Goal: Task Accomplishment & Management: Use online tool/utility

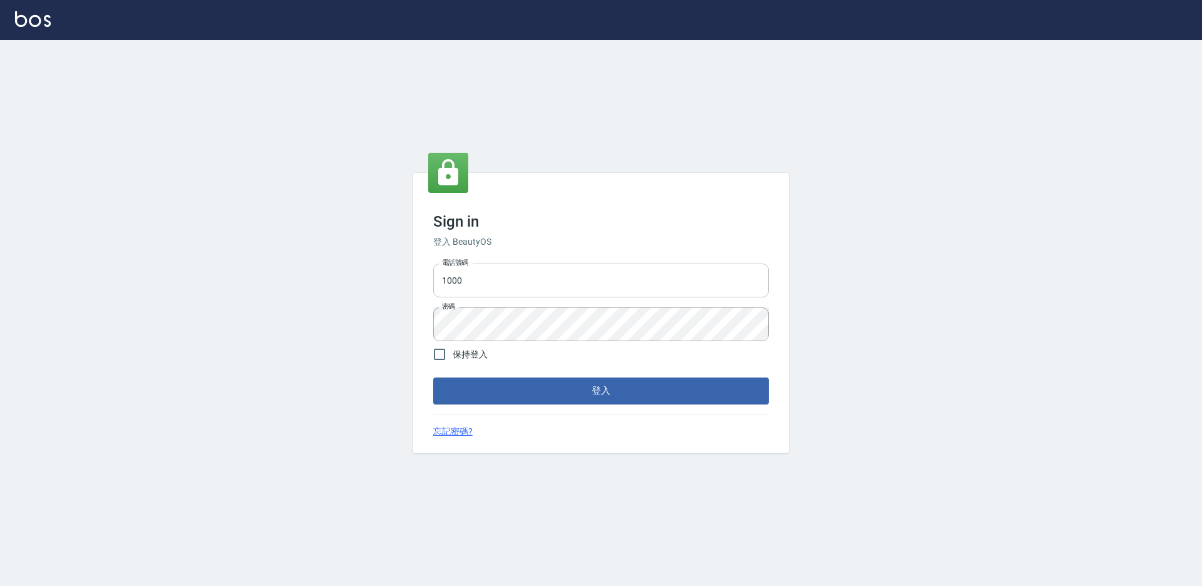
click at [492, 282] on input "1000" at bounding box center [601, 281] width 336 height 34
click at [490, 290] on input "1000" at bounding box center [601, 281] width 336 height 34
click at [488, 289] on input "1000" at bounding box center [601, 281] width 336 height 34
click at [485, 287] on input "1000" at bounding box center [601, 281] width 336 height 34
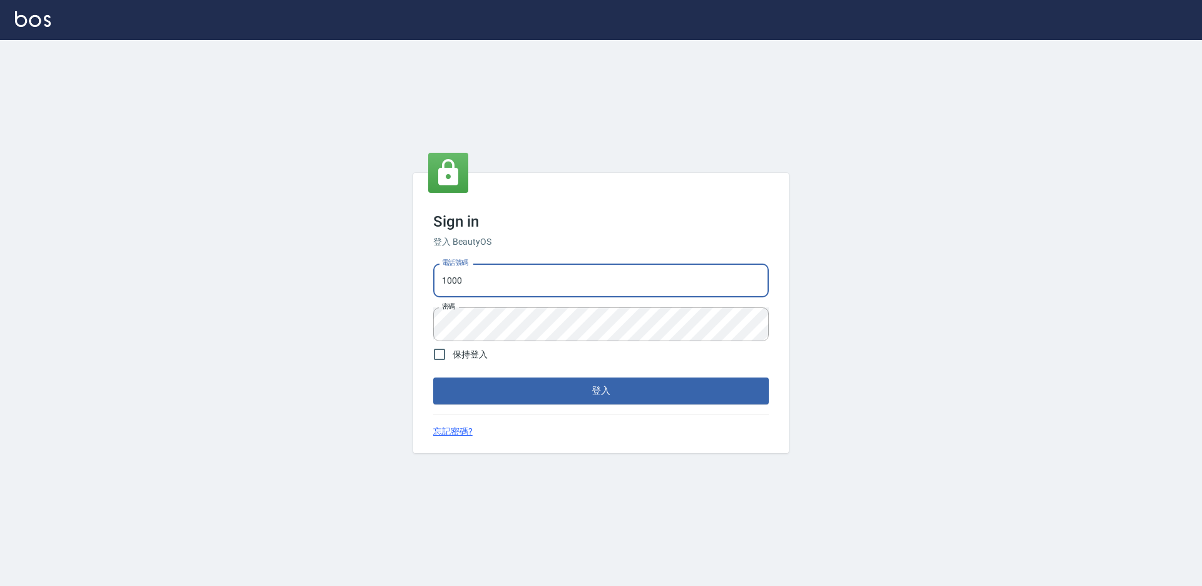
click at [474, 284] on input "1000" at bounding box center [601, 281] width 336 height 34
click at [475, 284] on input "1000" at bounding box center [601, 281] width 336 height 34
type input "0934195967"
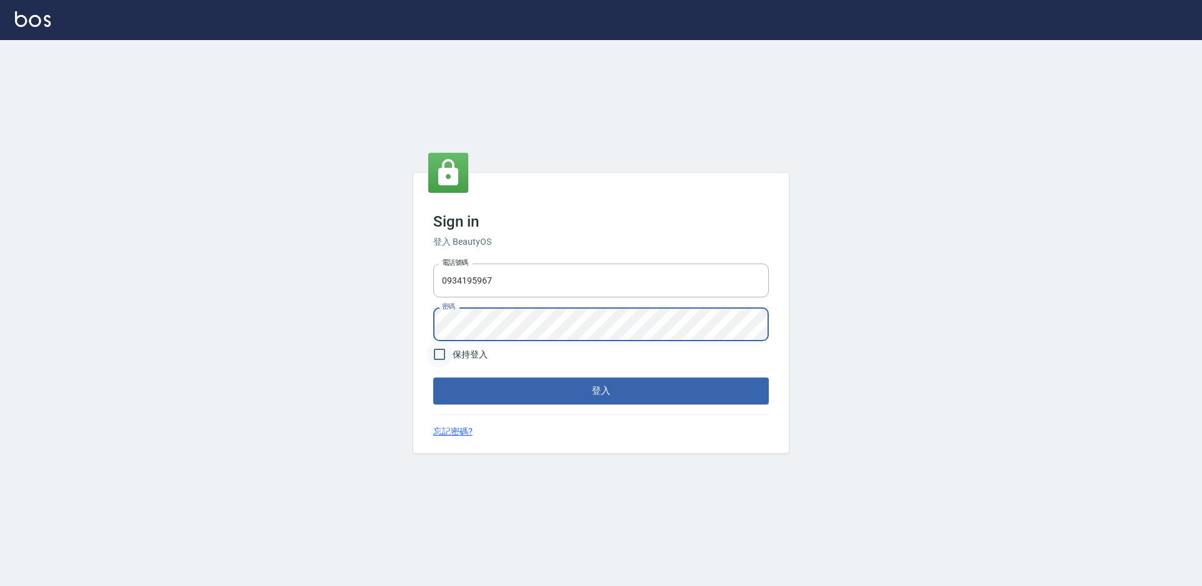
click at [448, 350] on input "保持登入" at bounding box center [439, 354] width 26 height 26
checkbox input "true"
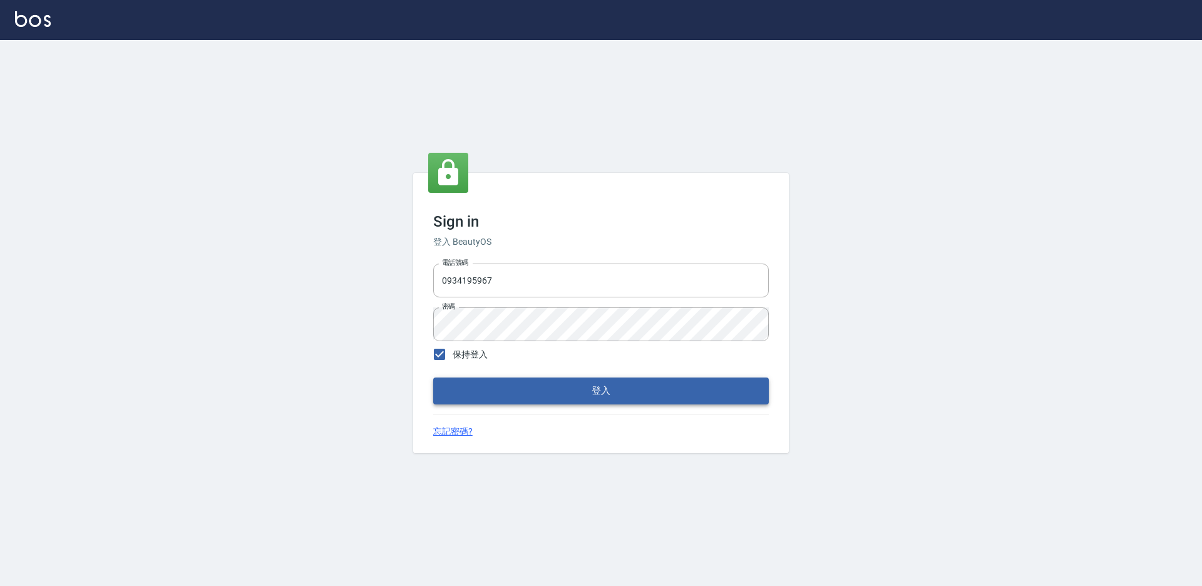
click at [525, 389] on button "登入" at bounding box center [601, 391] width 336 height 26
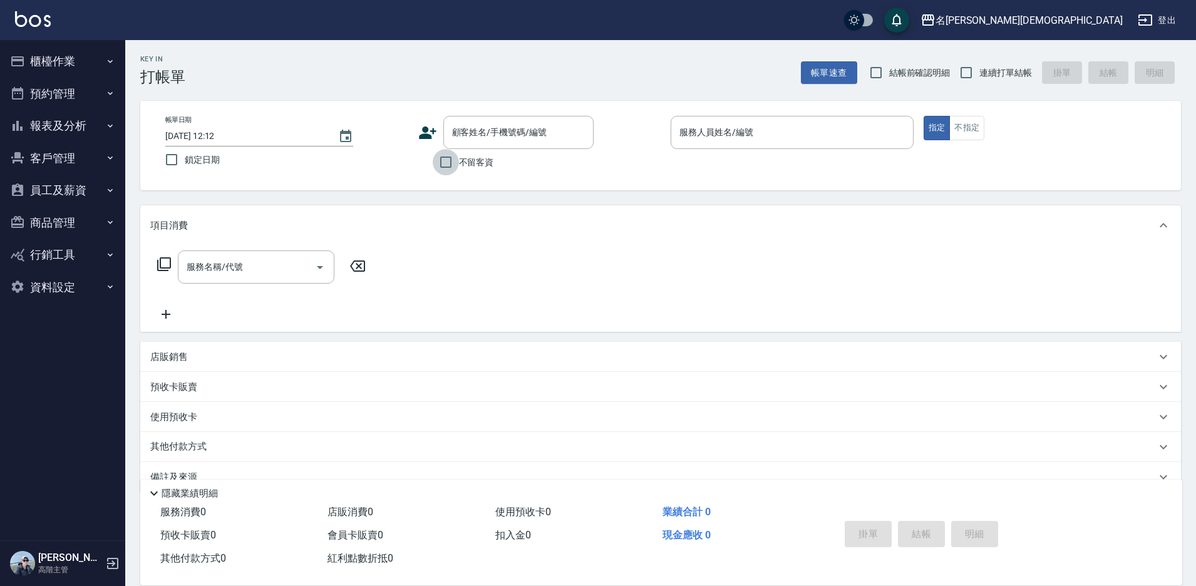
drag, startPoint x: 446, startPoint y: 157, endPoint x: 548, endPoint y: 165, distance: 101.8
click at [448, 157] on input "不留客資" at bounding box center [446, 162] width 26 height 26
checkbox input "true"
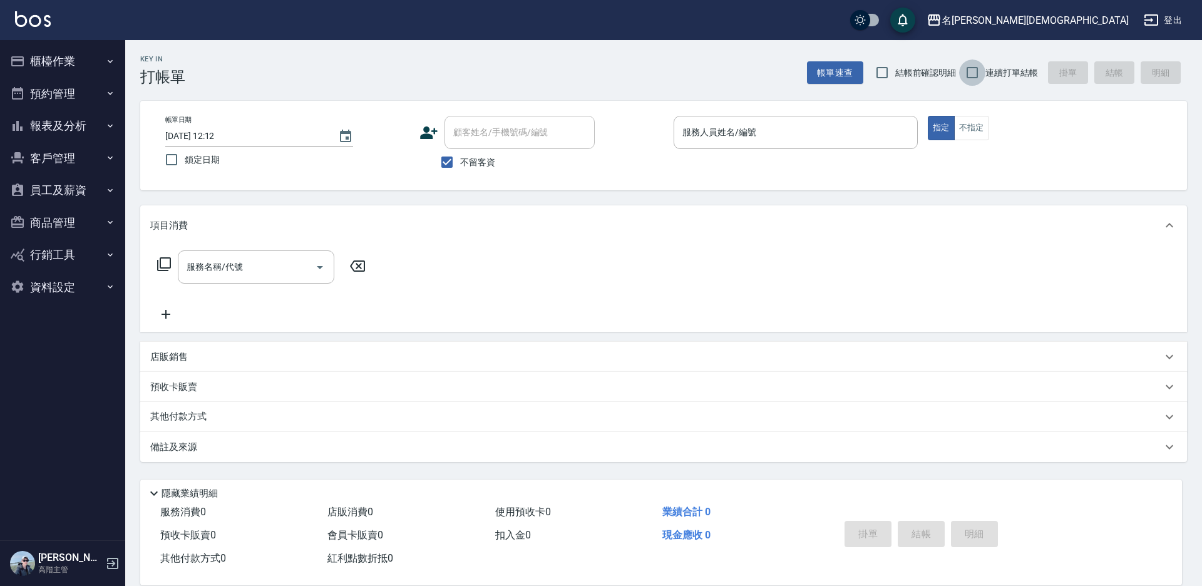
click at [983, 76] on input "連續打單結帳" at bounding box center [972, 72] width 26 height 26
checkbox input "true"
drag, startPoint x: 733, startPoint y: 139, endPoint x: 732, endPoint y: 147, distance: 7.6
click at [733, 139] on input "服務人員姓名/編號" at bounding box center [795, 132] width 233 height 22
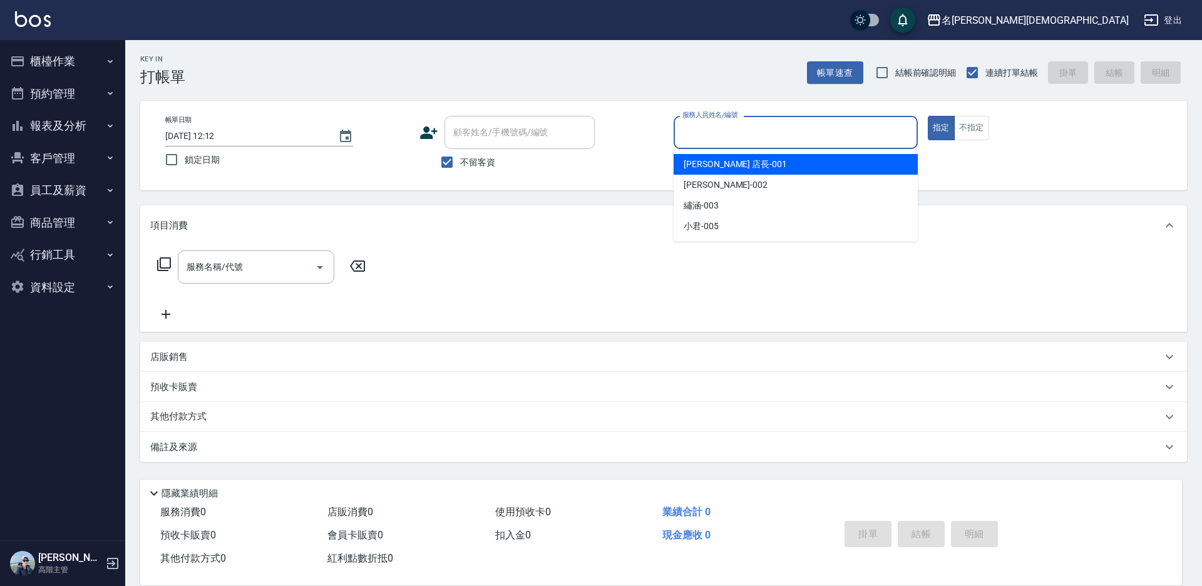
click at [733, 163] on div "[PERSON_NAME] 店長 -001" at bounding box center [796, 164] width 244 height 21
type input "[PERSON_NAME] 店長-001"
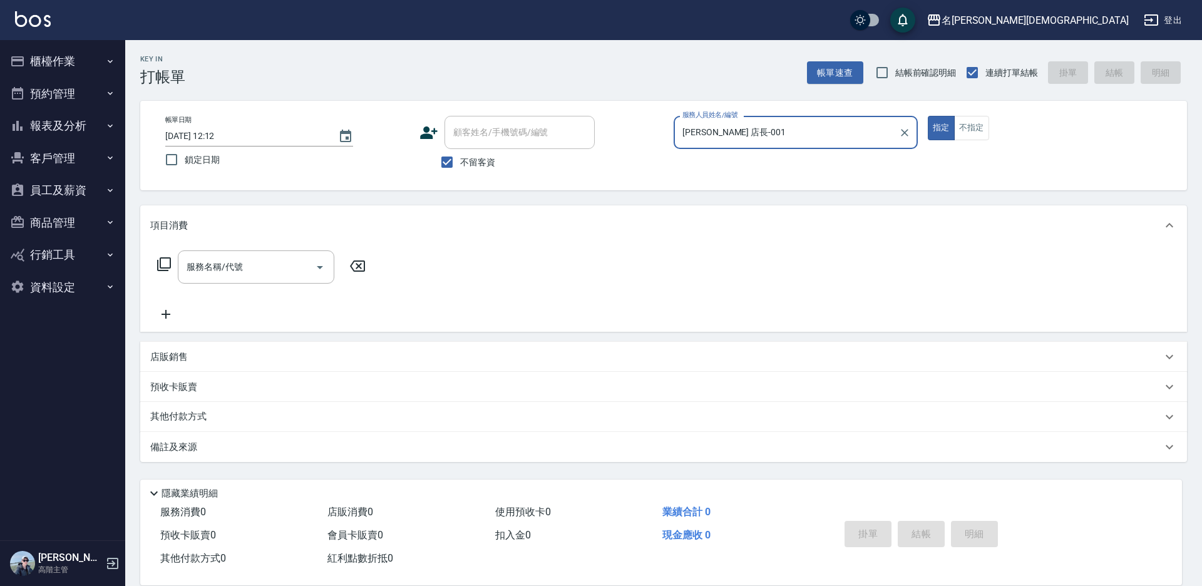
click at [161, 260] on icon at bounding box center [164, 264] width 14 height 14
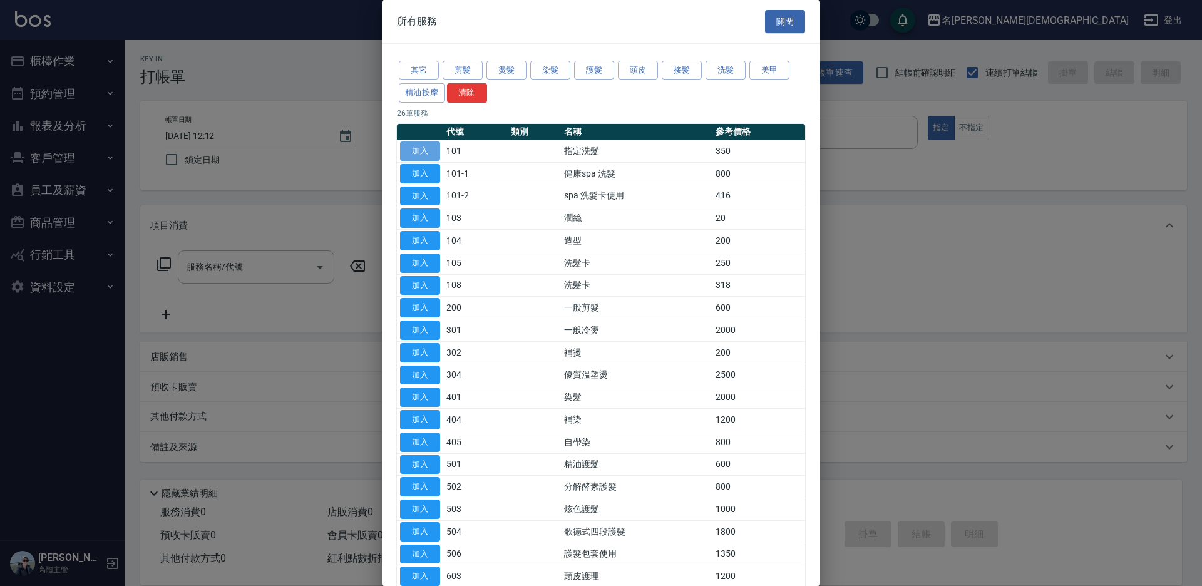
click at [420, 153] on button "加入" at bounding box center [420, 150] width 40 height 19
type input "指定洗髮(101)"
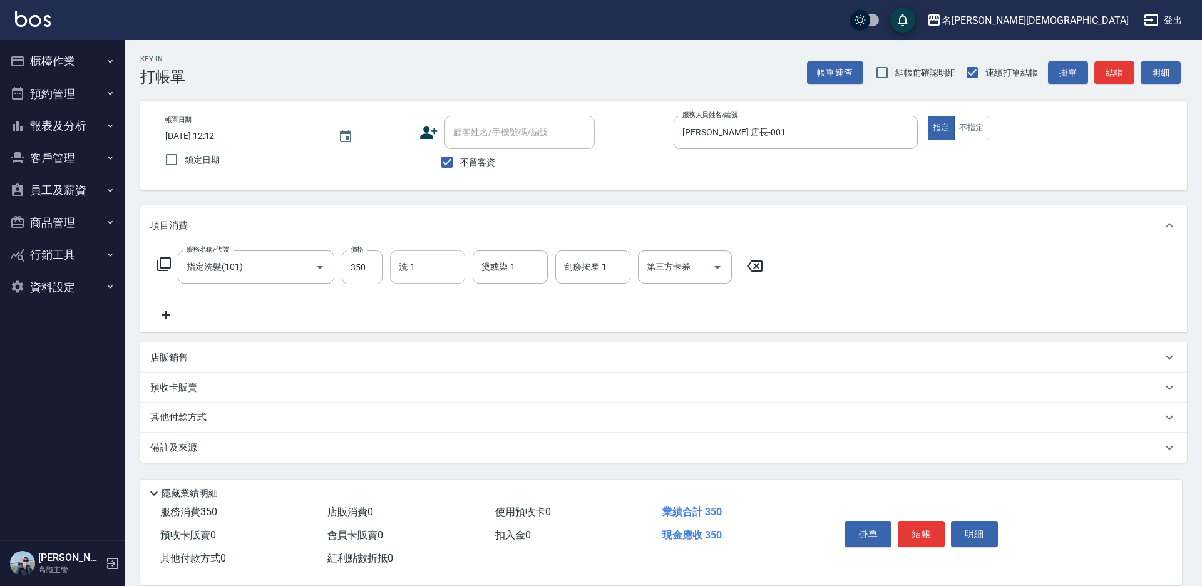
click at [427, 271] on input "洗-1" at bounding box center [428, 267] width 64 height 22
click at [443, 343] on div "繡涵 -003" at bounding box center [427, 353] width 75 height 21
type input "繡涵-003"
click at [930, 528] on button "結帳" at bounding box center [921, 534] width 47 height 26
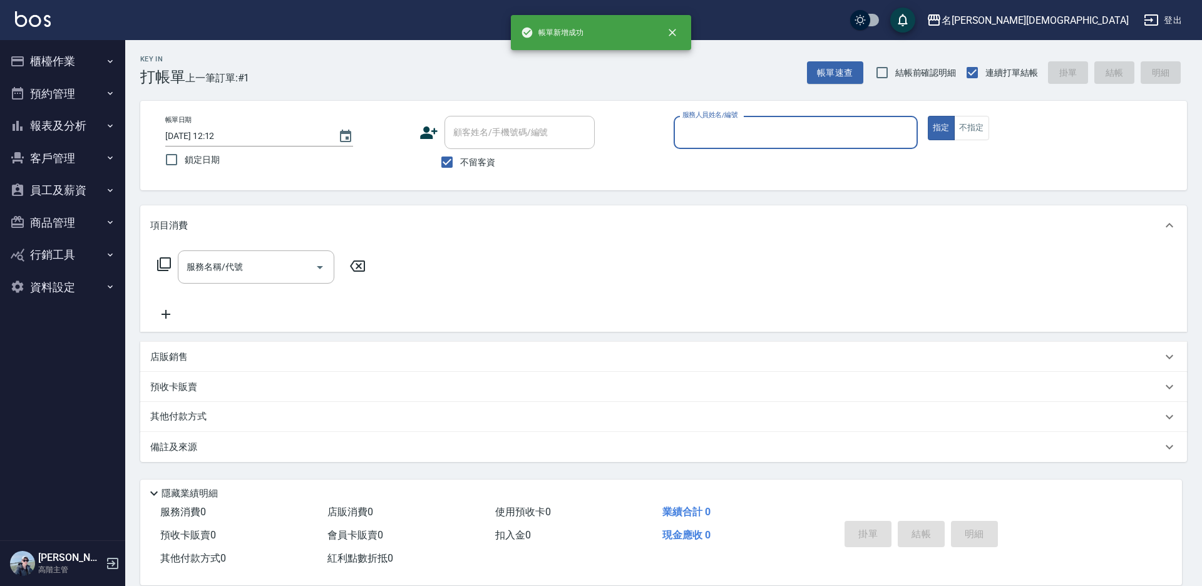
click at [752, 128] on input "服務人員姓名/編號" at bounding box center [795, 132] width 233 height 22
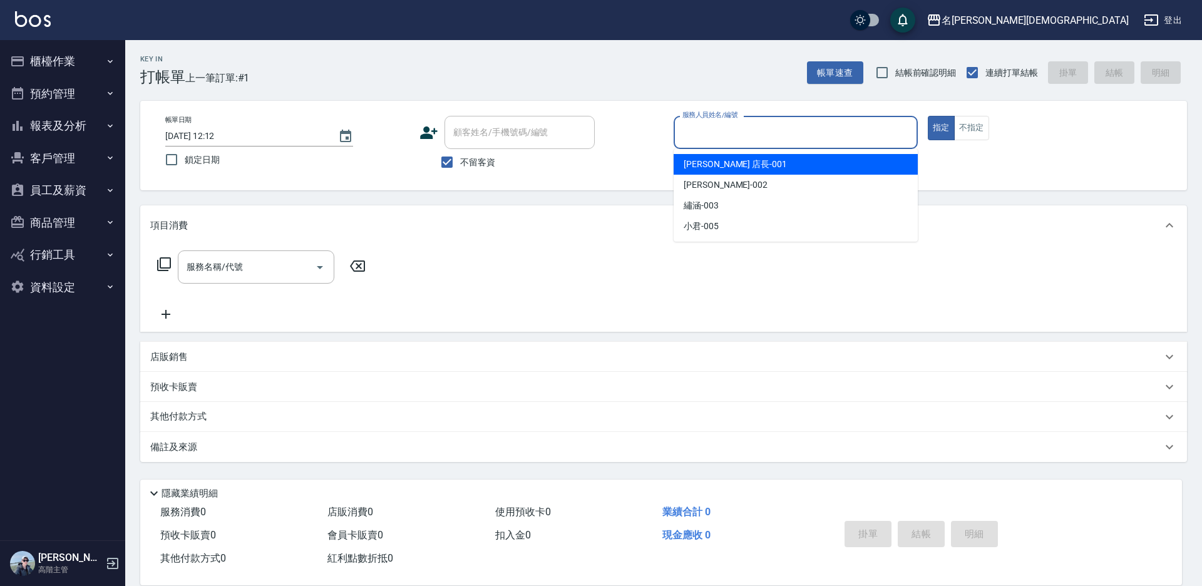
click at [728, 162] on span "[PERSON_NAME] 店長 -001" at bounding box center [735, 164] width 103 height 13
type input "[PERSON_NAME] 店長-001"
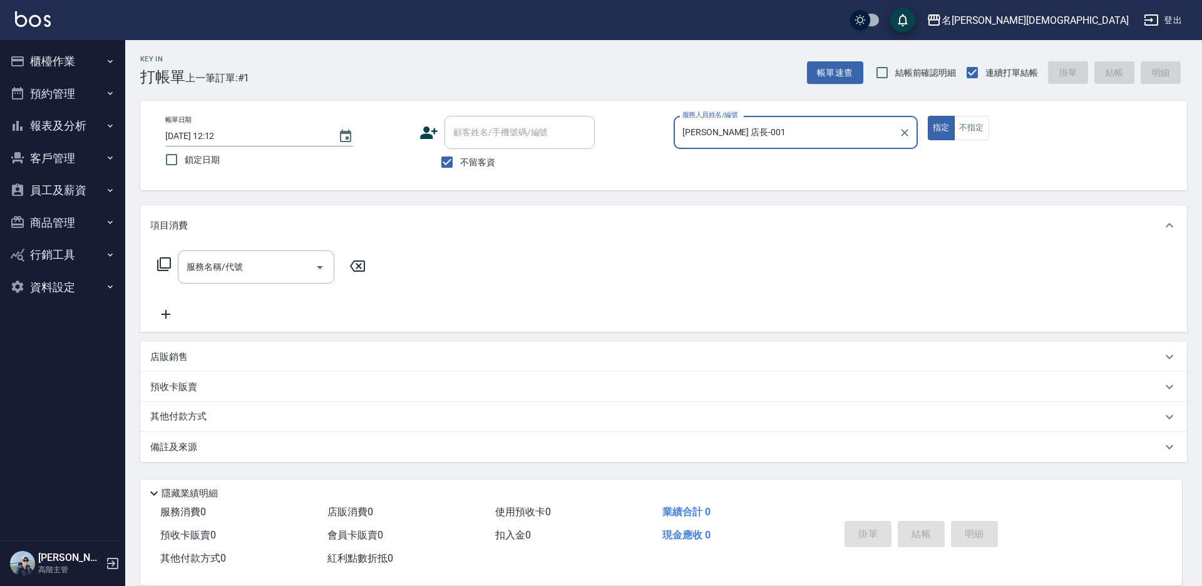
click at [166, 262] on icon at bounding box center [164, 264] width 15 height 15
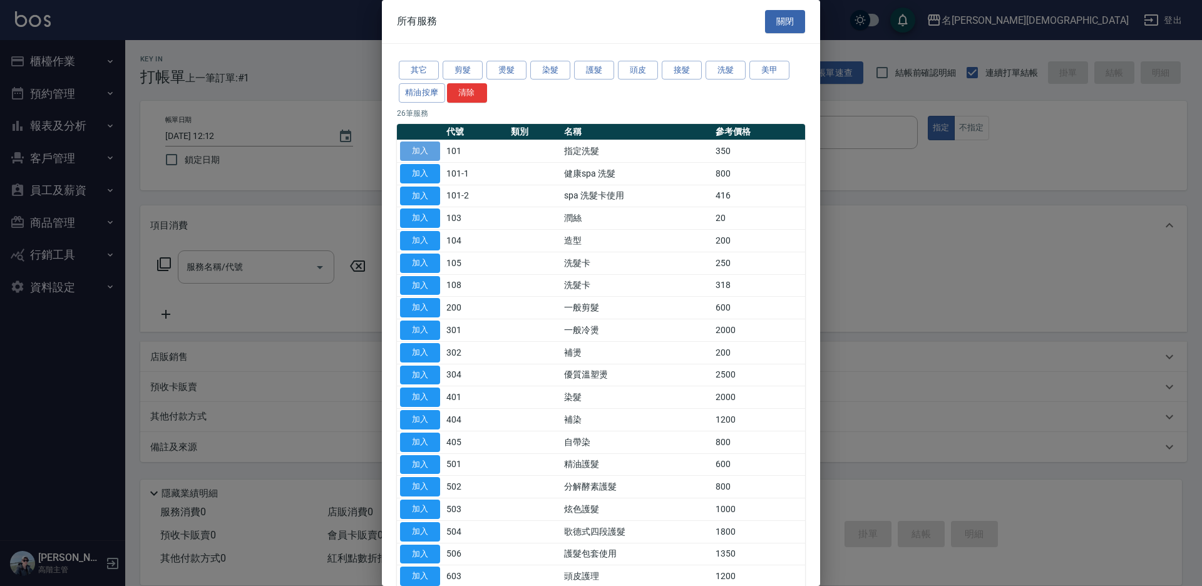
drag, startPoint x: 427, startPoint y: 148, endPoint x: 531, endPoint y: 255, distance: 149.7
click at [428, 148] on button "加入" at bounding box center [420, 150] width 40 height 19
type input "指定洗髮(101)"
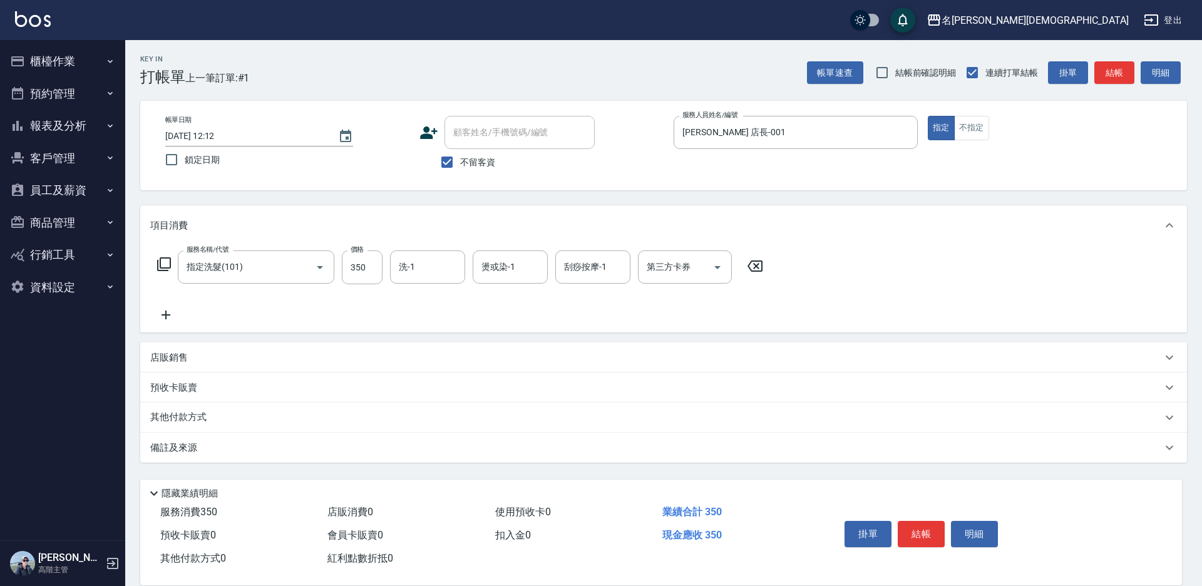
drag, startPoint x: 923, startPoint y: 520, endPoint x: 913, endPoint y: 520, distance: 10.0
click at [923, 521] on button "結帳" at bounding box center [921, 534] width 47 height 26
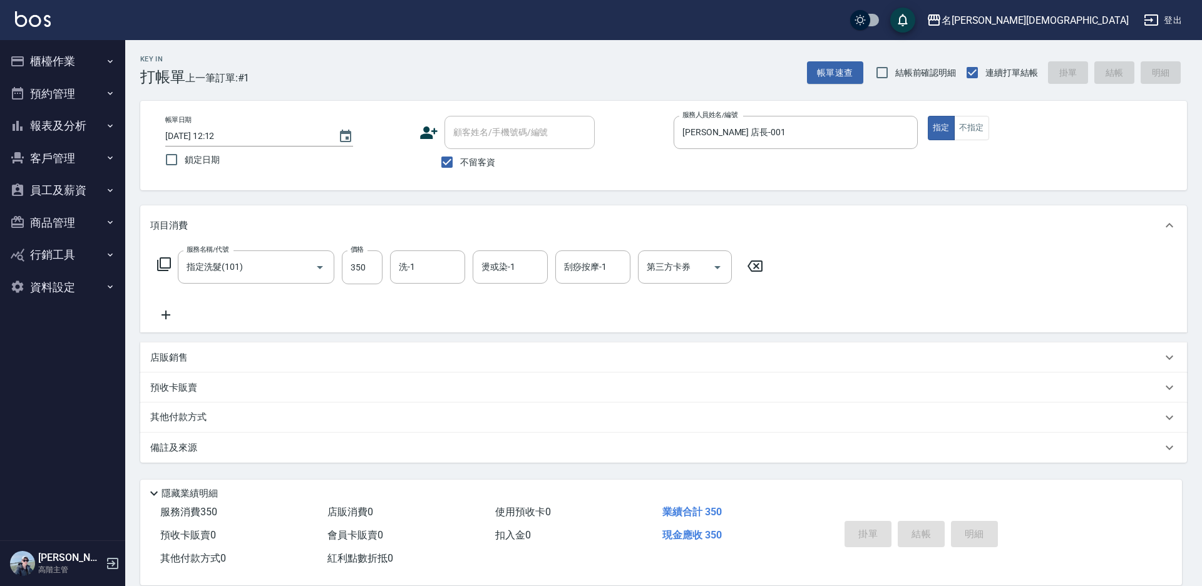
type input "[DATE] 12:13"
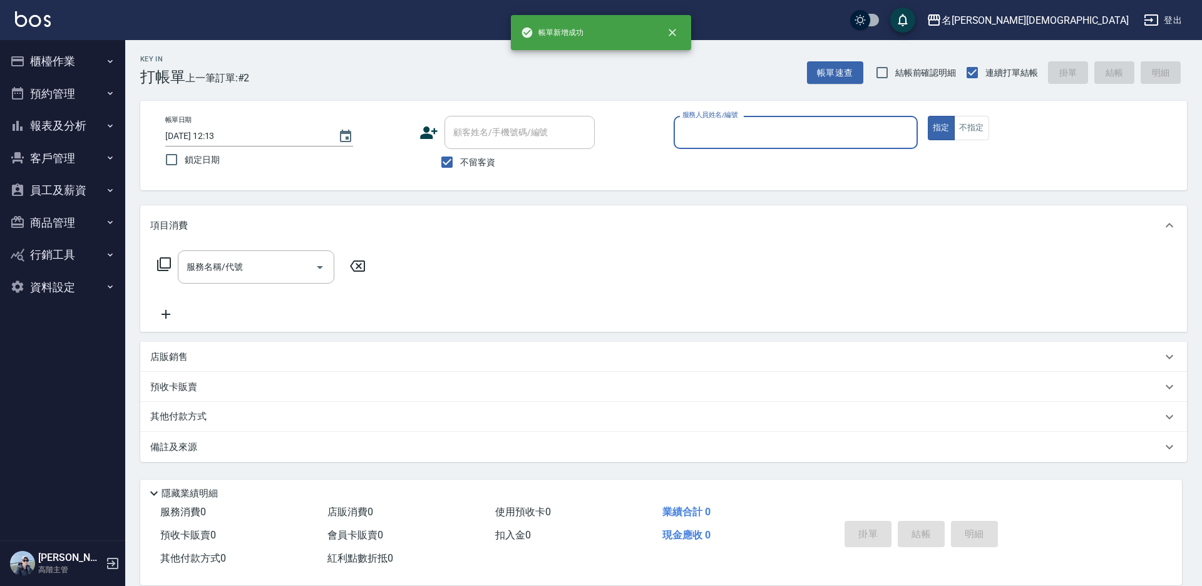
click at [708, 130] on input "服務人員姓名/編號" at bounding box center [795, 132] width 233 height 22
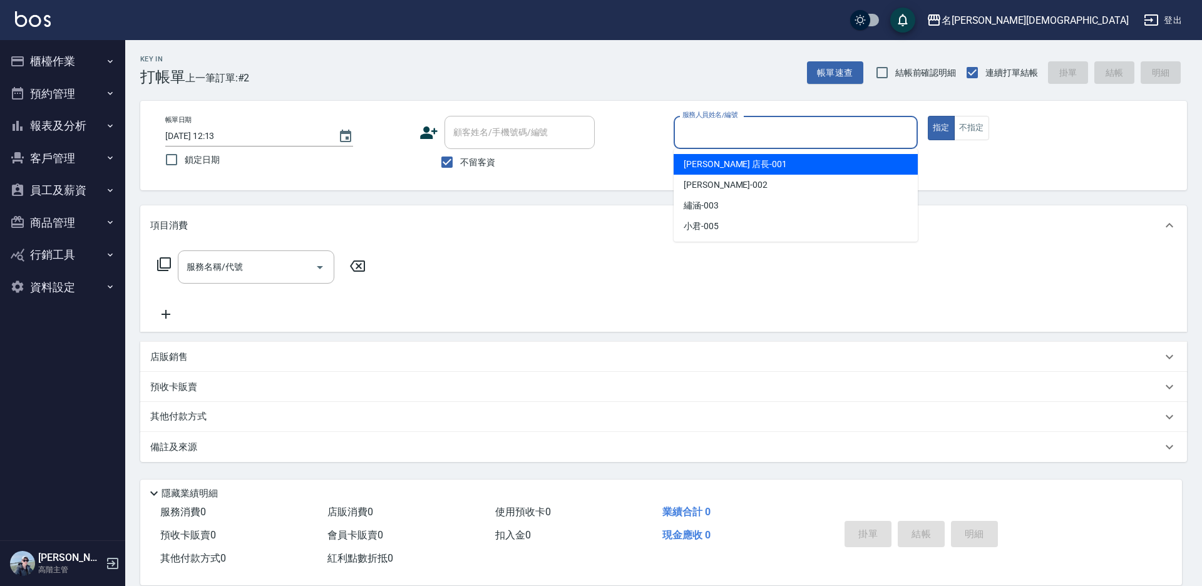
drag, startPoint x: 685, startPoint y: 161, endPoint x: 426, endPoint y: 188, distance: 260.7
click at [684, 162] on span "[PERSON_NAME] 店長 -001" at bounding box center [735, 164] width 103 height 13
type input "[PERSON_NAME] 店長-001"
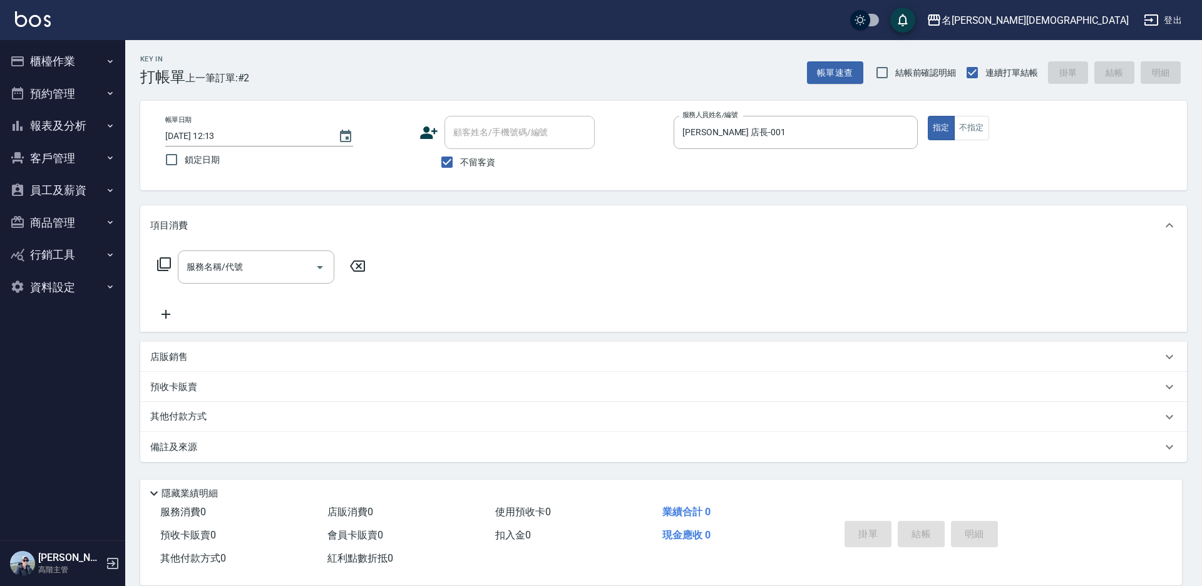
click at [155, 265] on div "服務名稱/代號 服務名稱/代號" at bounding box center [261, 266] width 223 height 33
click at [164, 265] on icon at bounding box center [164, 264] width 15 height 15
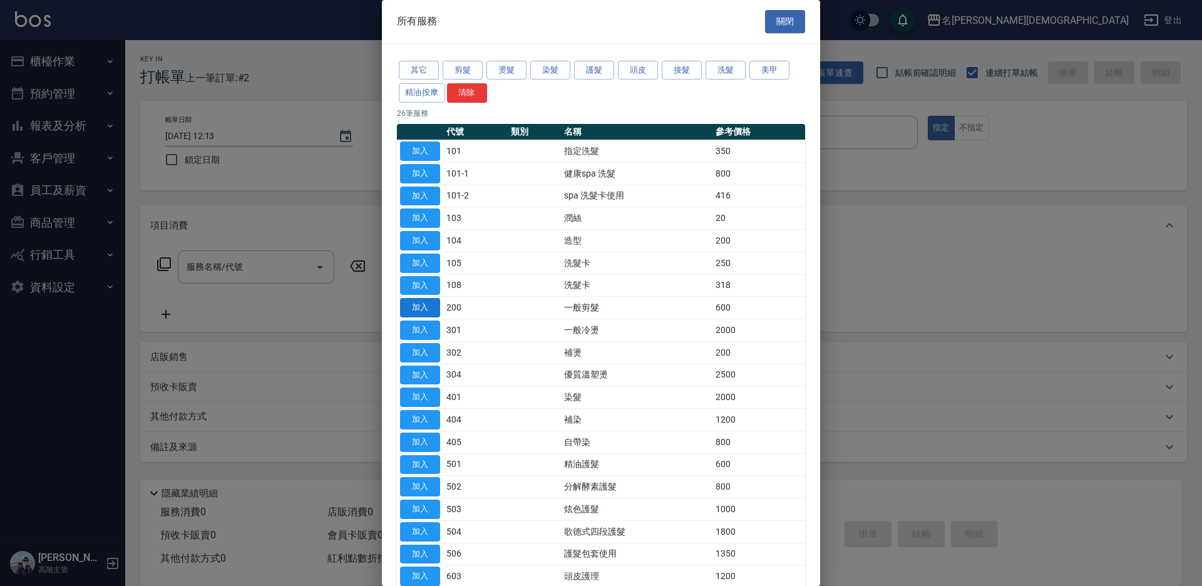
click at [416, 316] on button "加入" at bounding box center [420, 307] width 40 height 19
type input "一般剪髮(200)"
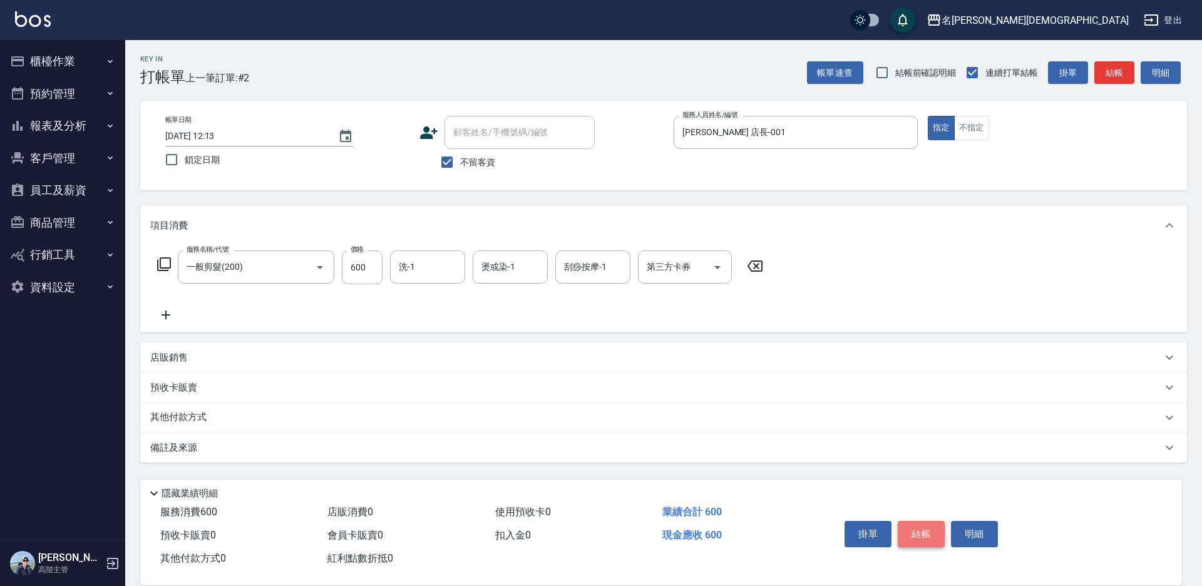
click at [930, 532] on button "結帳" at bounding box center [921, 534] width 47 height 26
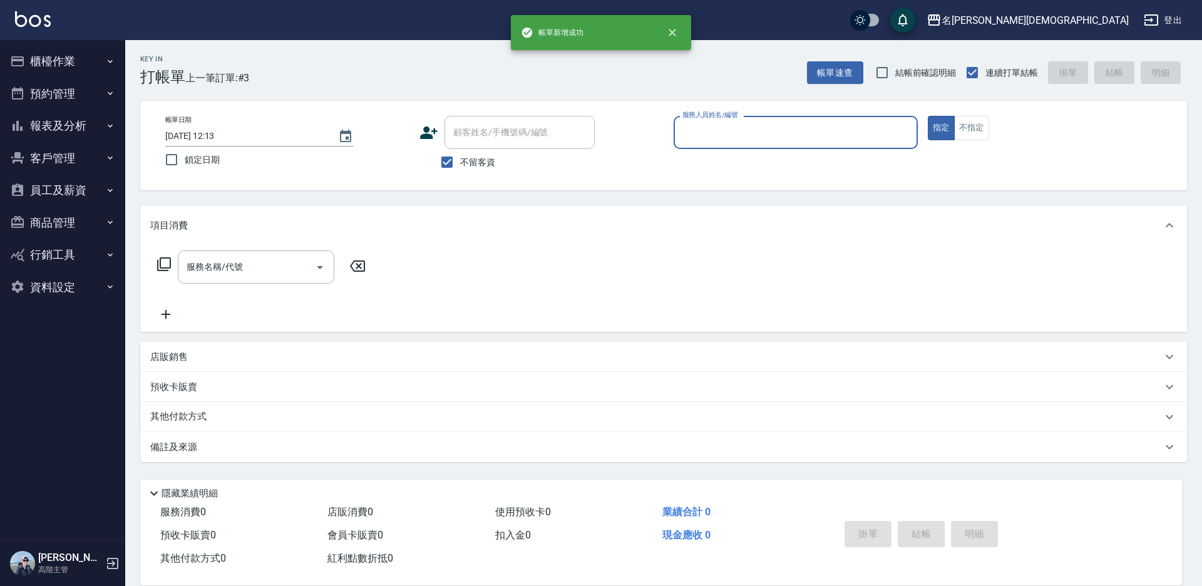
click at [729, 136] on input "服務人員姓名/編號" at bounding box center [795, 132] width 233 height 22
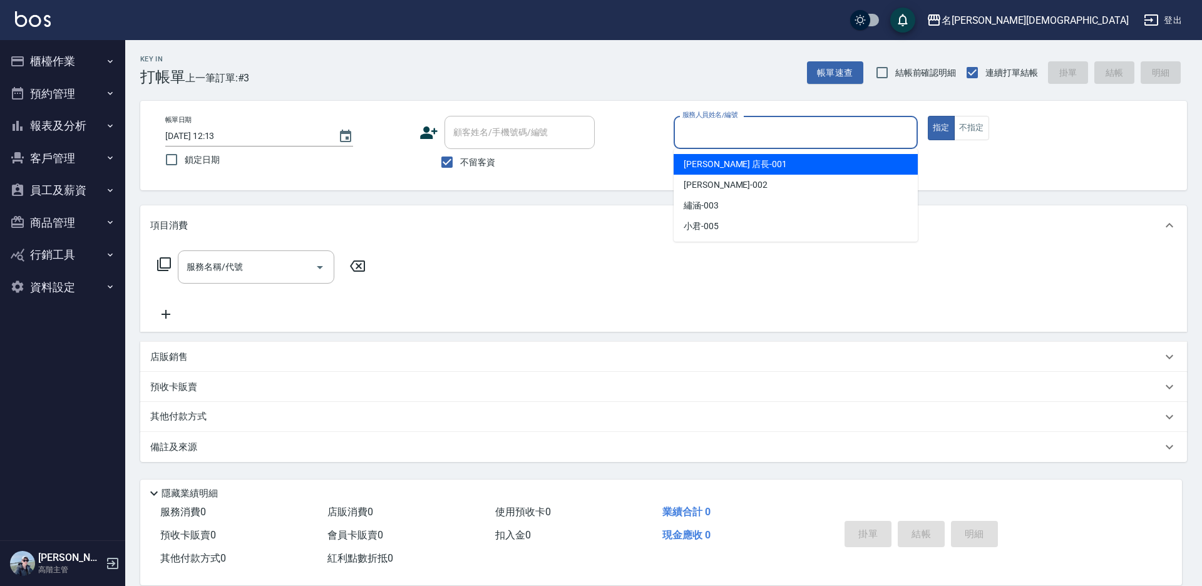
drag, startPoint x: 730, startPoint y: 165, endPoint x: 615, endPoint y: 156, distance: 115.6
click at [729, 165] on span "[PERSON_NAME] 店長 -001" at bounding box center [735, 164] width 103 height 13
type input "[PERSON_NAME] 店長-001"
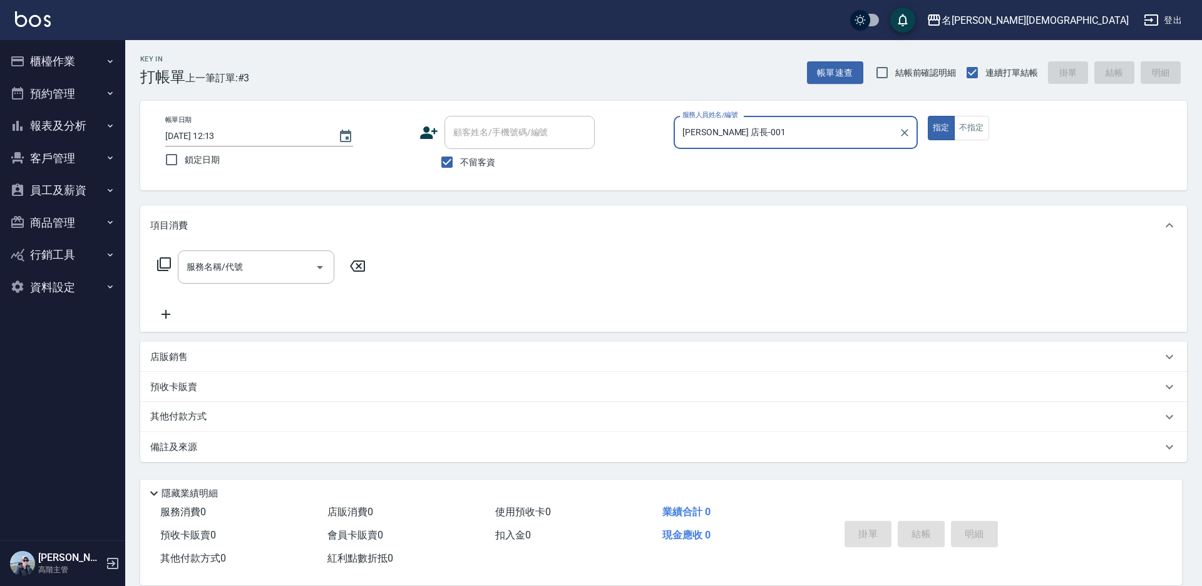
click at [163, 265] on icon at bounding box center [164, 264] width 15 height 15
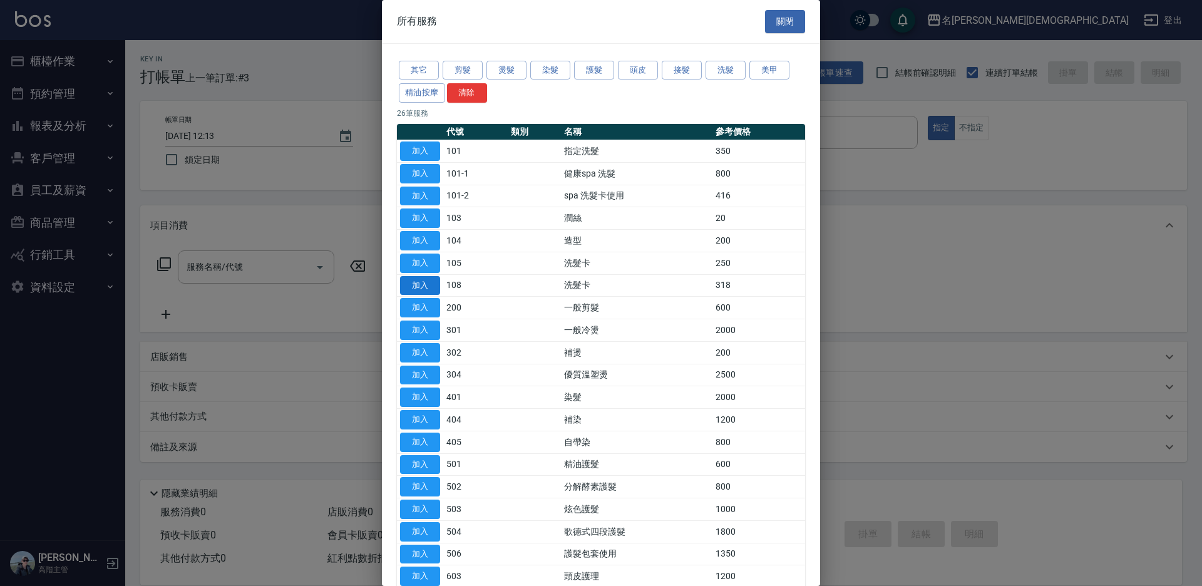
drag, startPoint x: 423, startPoint y: 282, endPoint x: 408, endPoint y: 277, distance: 15.7
click at [424, 282] on button "加入" at bounding box center [420, 285] width 40 height 19
type input "洗髮卡(108)"
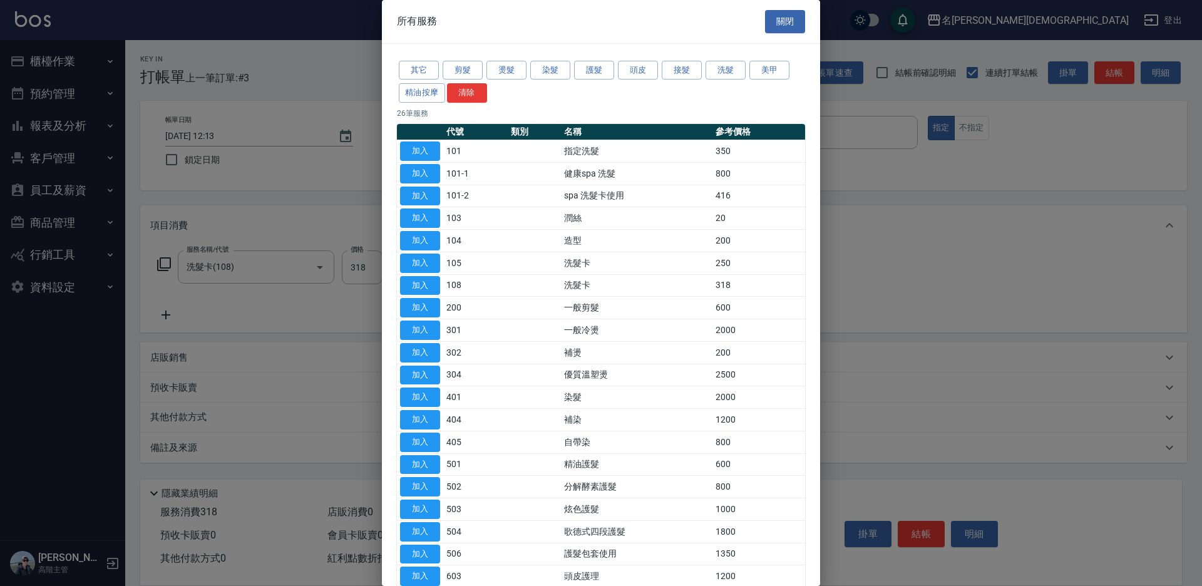
click at [440, 260] on td "加入" at bounding box center [420, 263] width 46 height 23
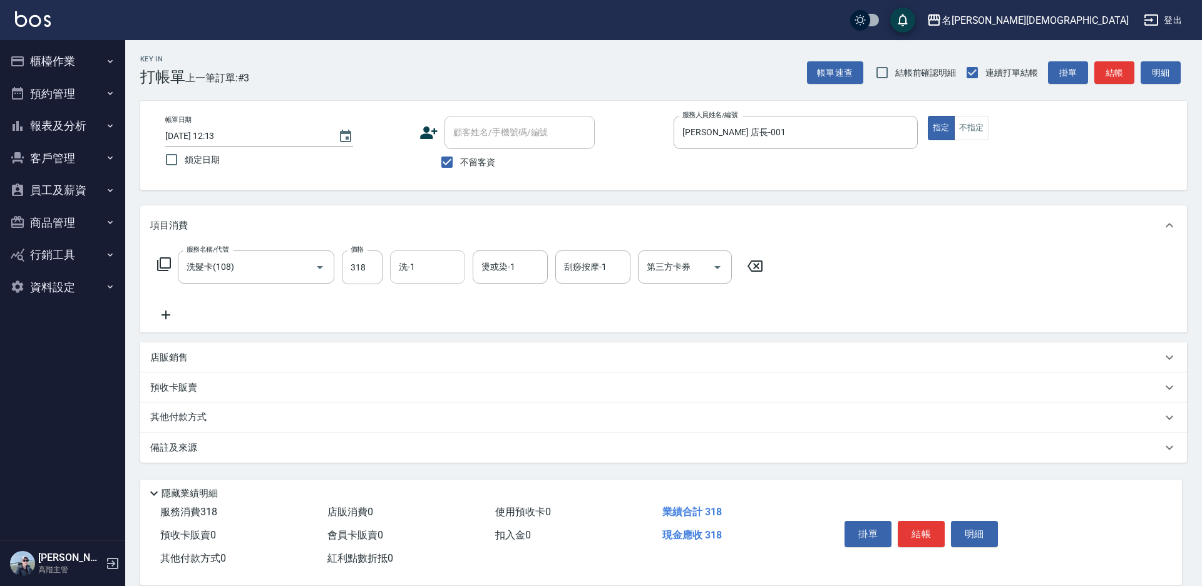
drag, startPoint x: 444, startPoint y: 259, endPoint x: 465, endPoint y: 277, distance: 27.5
click at [448, 259] on input "洗-1" at bounding box center [428, 267] width 64 height 22
drag, startPoint x: 434, startPoint y: 358, endPoint x: 682, endPoint y: 281, distance: 260.2
click at [438, 364] on div "小君 -005" at bounding box center [427, 374] width 75 height 21
type input "小君-005"
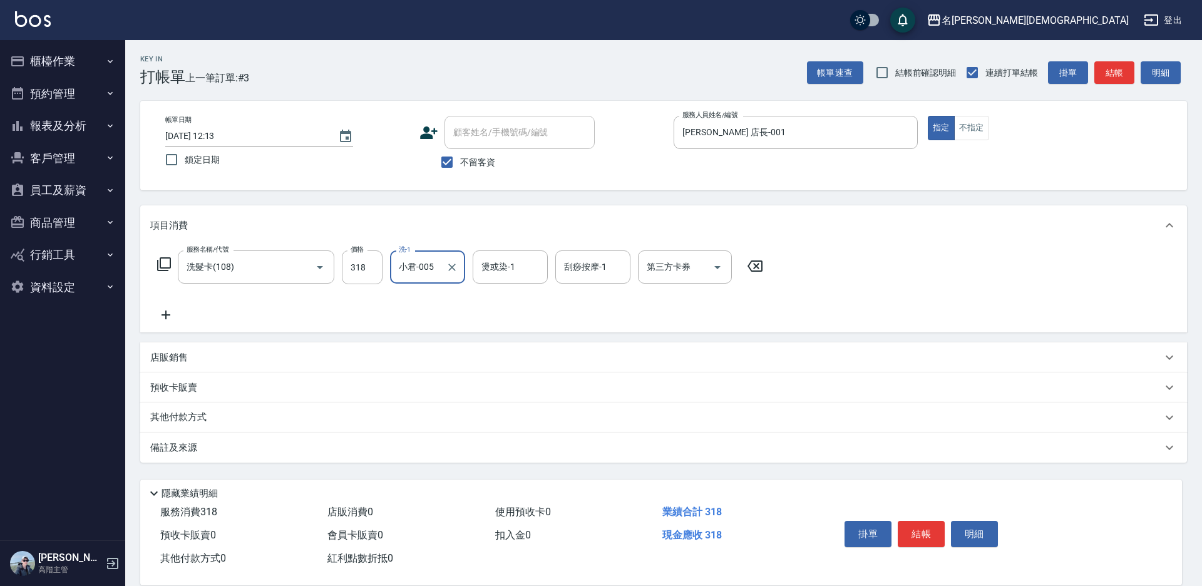
drag, startPoint x: 667, startPoint y: 263, endPoint x: 669, endPoint y: 273, distance: 10.3
click at [667, 263] on div "第三方卡券 第三方卡券" at bounding box center [685, 266] width 94 height 33
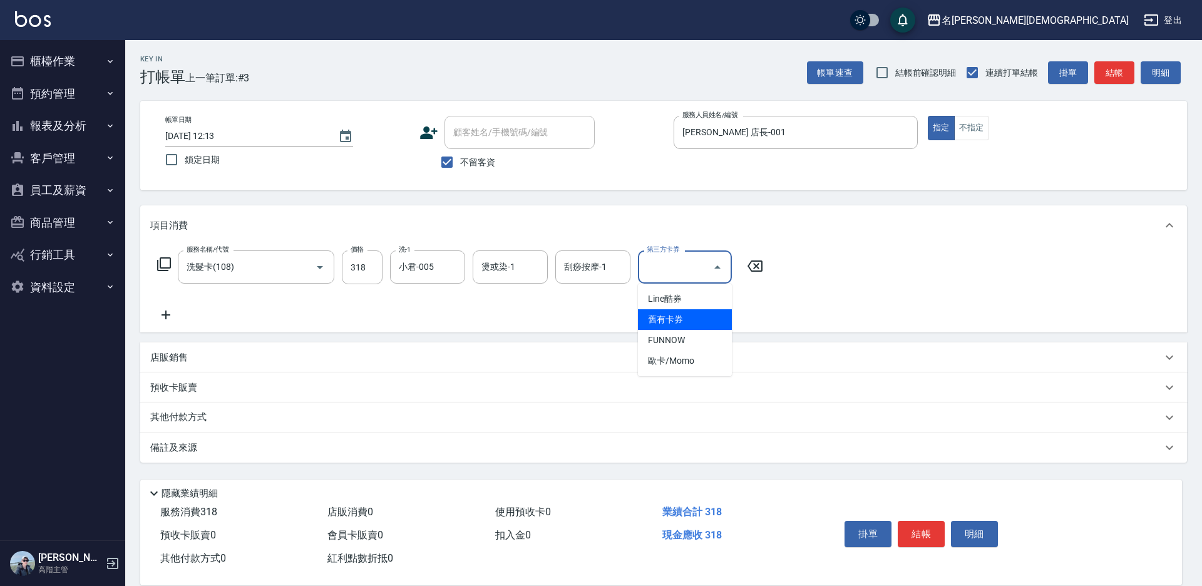
click at [681, 315] on span "舊有卡券" at bounding box center [685, 319] width 94 height 21
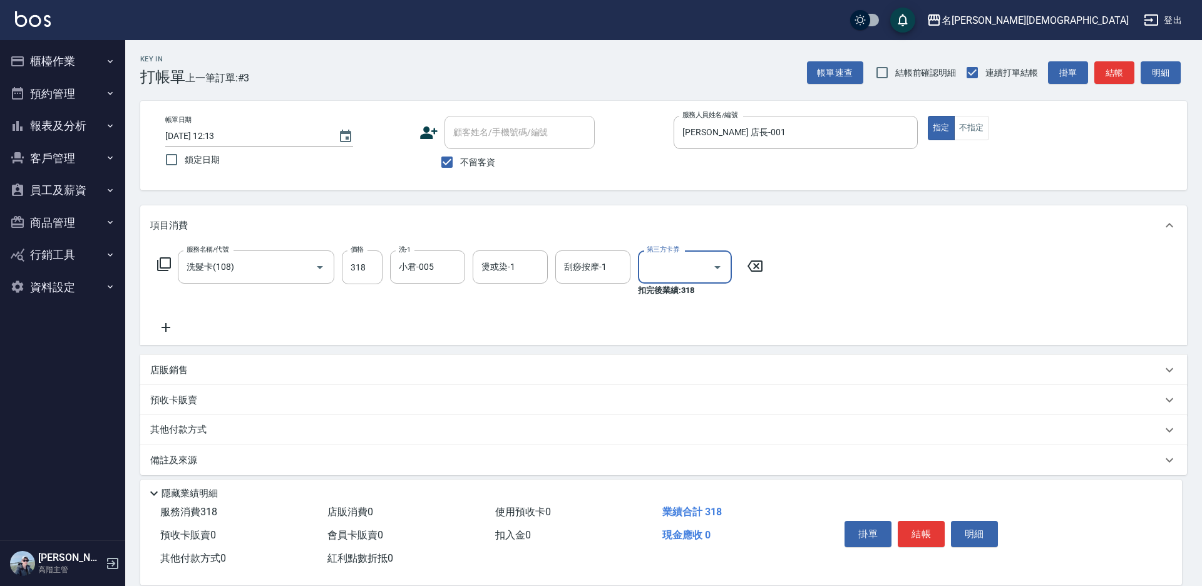
type input "舊有卡券"
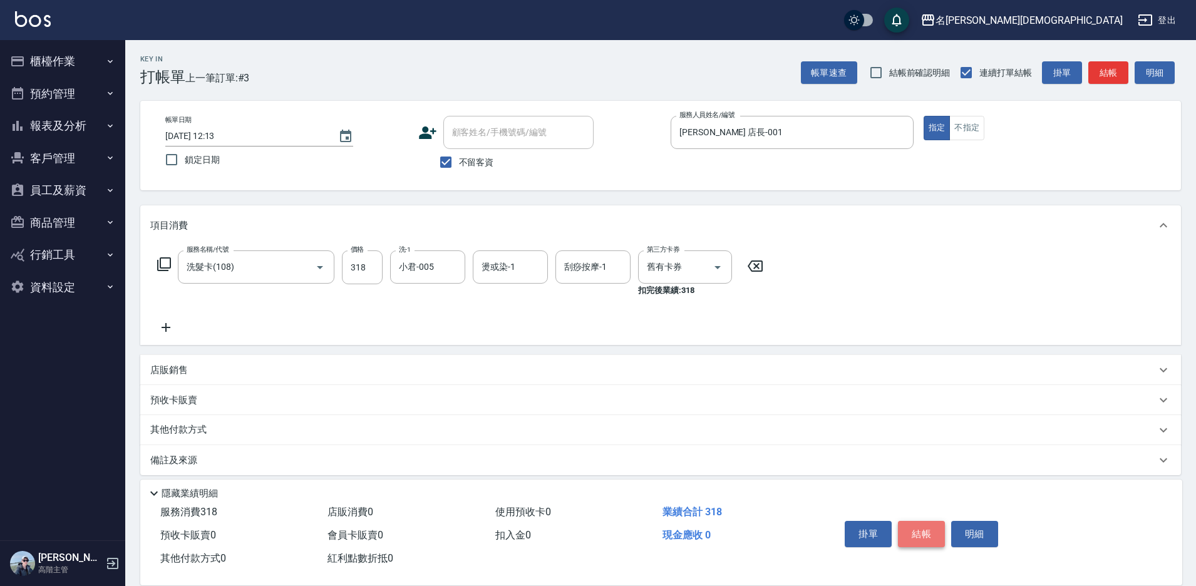
click at [920, 525] on button "結帳" at bounding box center [921, 534] width 47 height 26
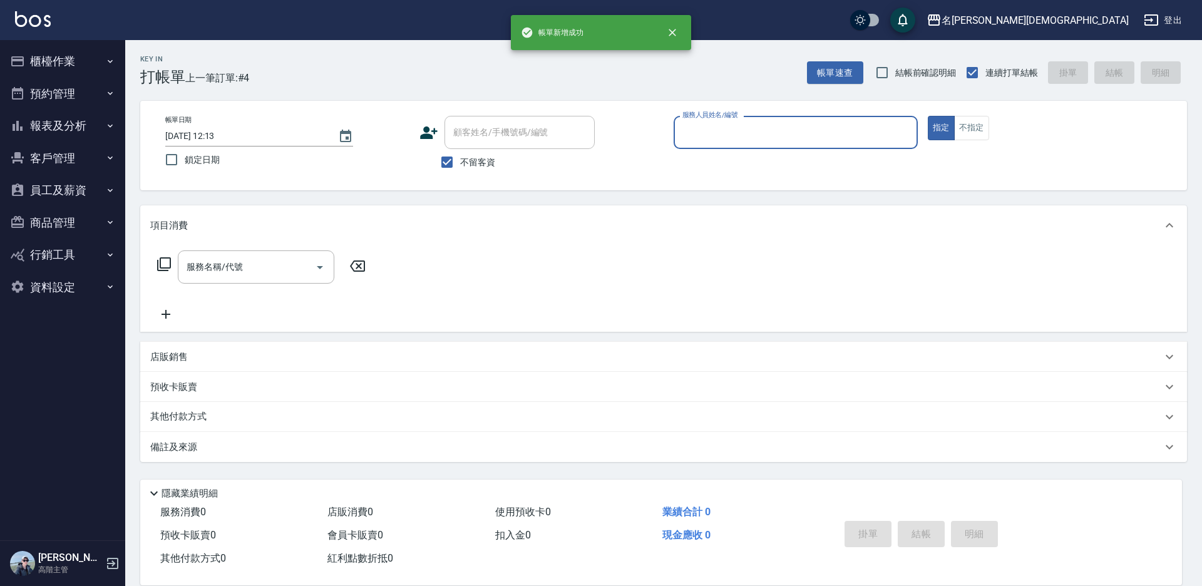
click at [721, 119] on label "服務人員姓名/編號" at bounding box center [709, 114] width 55 height 9
click at [721, 121] on input "服務人員姓名/編號" at bounding box center [795, 132] width 233 height 22
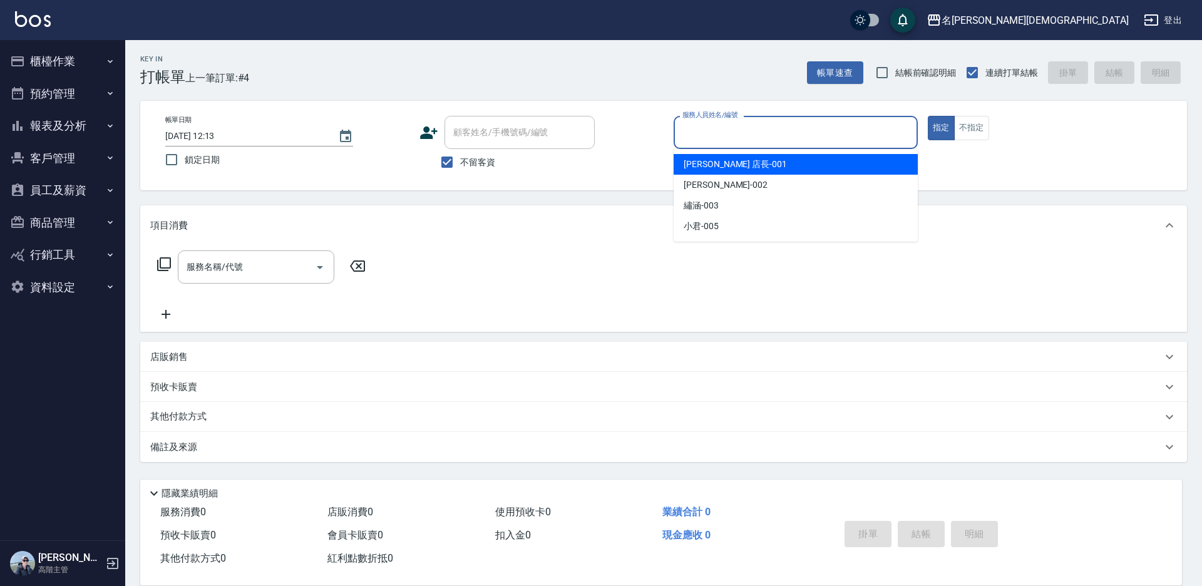
click at [723, 132] on input "服務人員姓名/編號" at bounding box center [795, 132] width 233 height 22
click at [716, 165] on span "[PERSON_NAME] 店長 -001" at bounding box center [735, 164] width 103 height 13
type input "[PERSON_NAME] 店長-001"
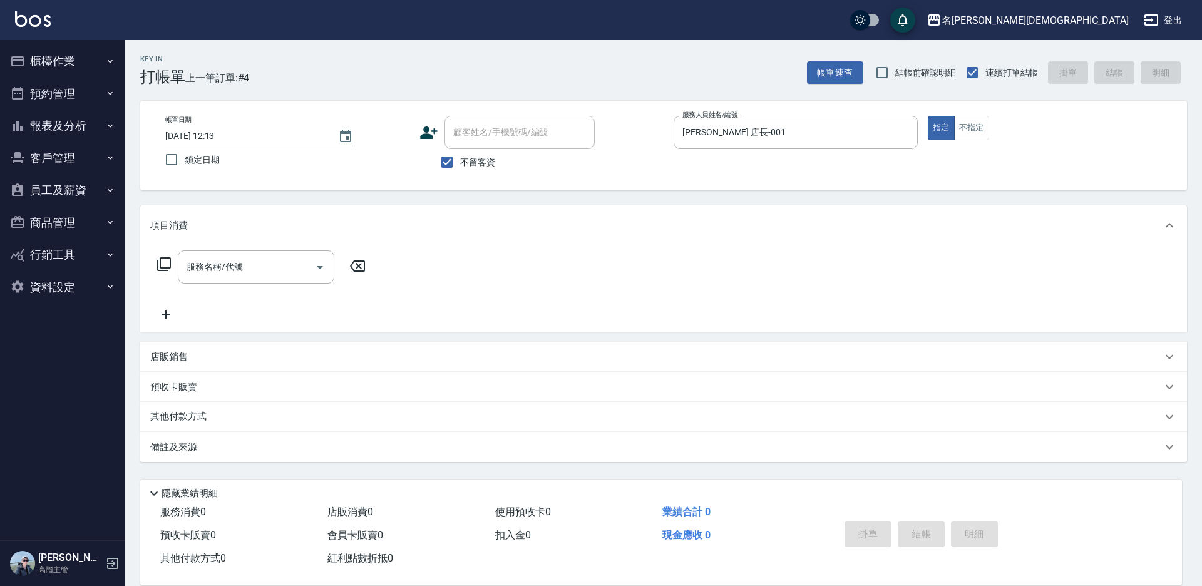
click at [162, 265] on icon at bounding box center [164, 264] width 15 height 15
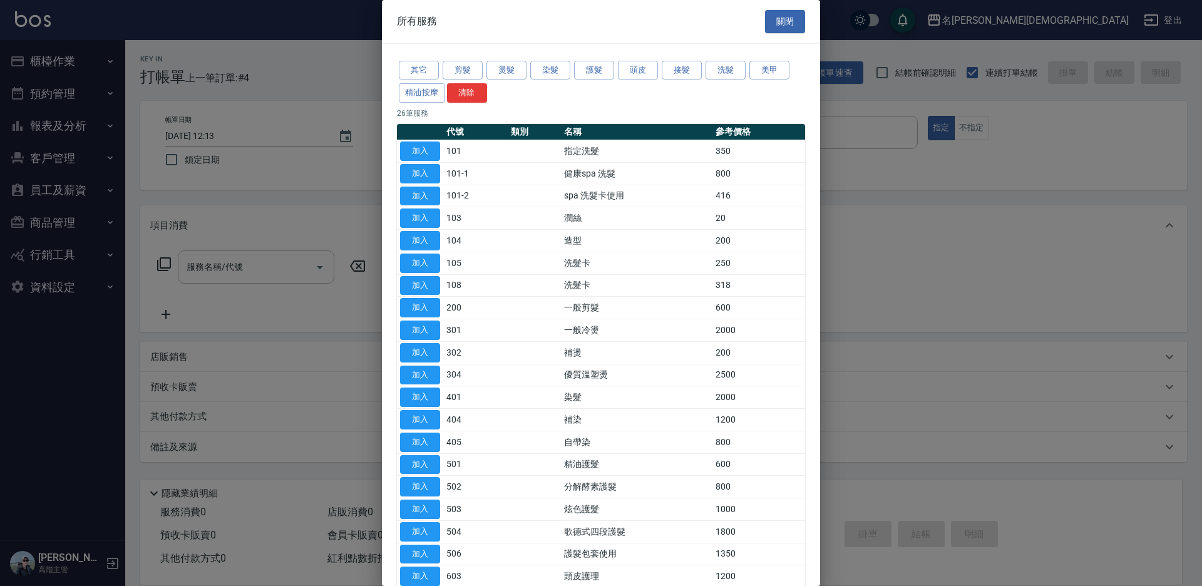
drag, startPoint x: 426, startPoint y: 418, endPoint x: 386, endPoint y: 355, distance: 75.2
click at [426, 418] on button "加入" at bounding box center [420, 419] width 40 height 19
type input "補染(404)"
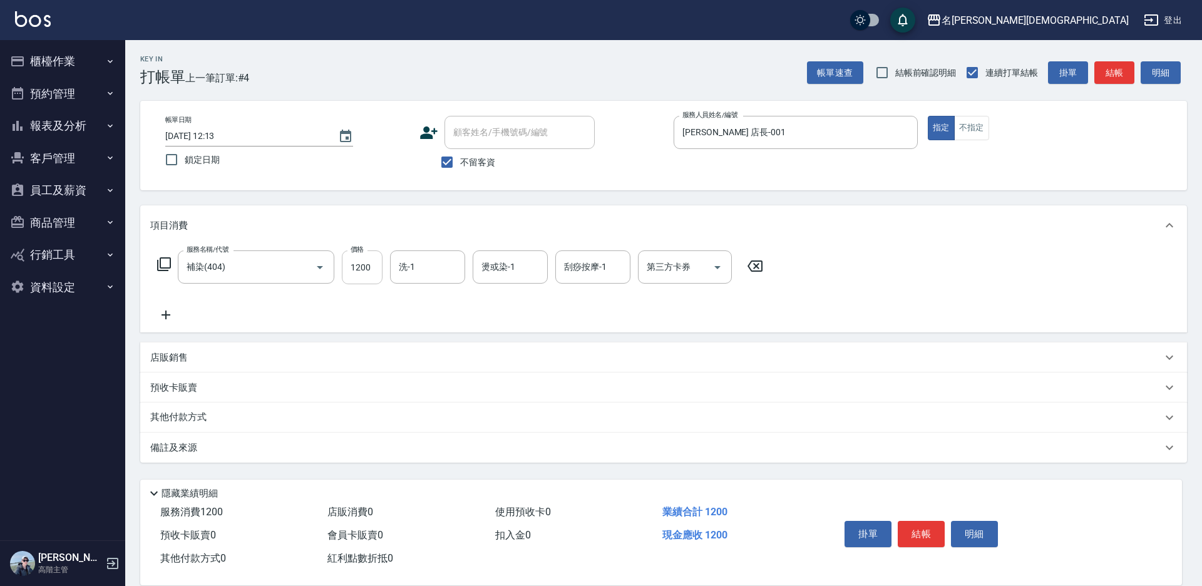
click at [369, 274] on input "1200" at bounding box center [362, 267] width 41 height 34
type input "1850"
click at [167, 260] on icon at bounding box center [164, 264] width 15 height 15
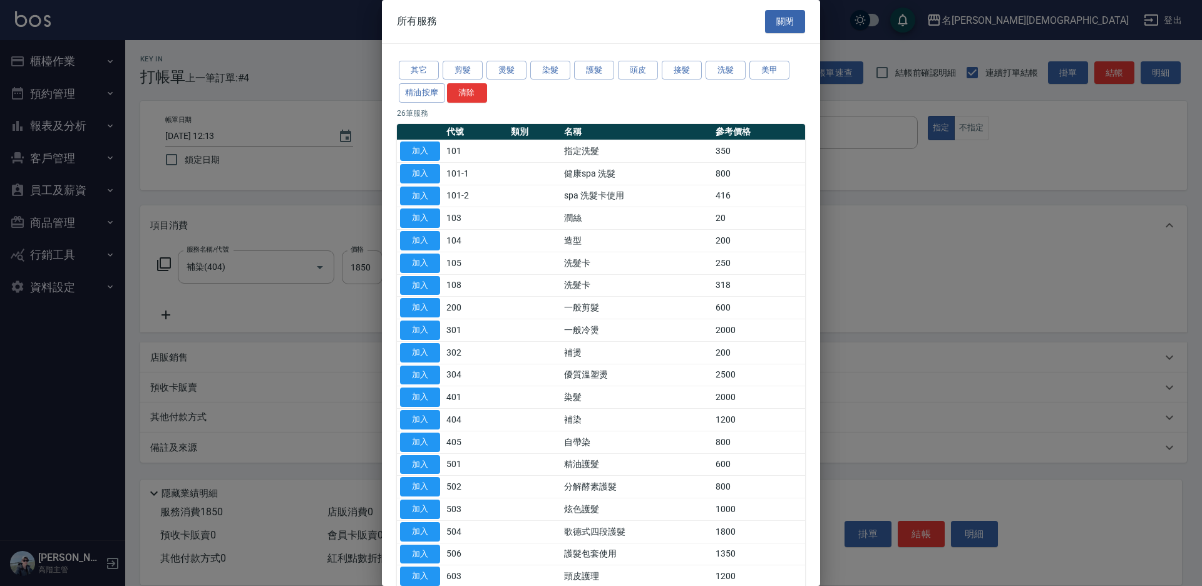
drag, startPoint x: 424, startPoint y: 577, endPoint x: 455, endPoint y: 482, distance: 100.0
click at [424, 577] on button "加入" at bounding box center [420, 576] width 40 height 19
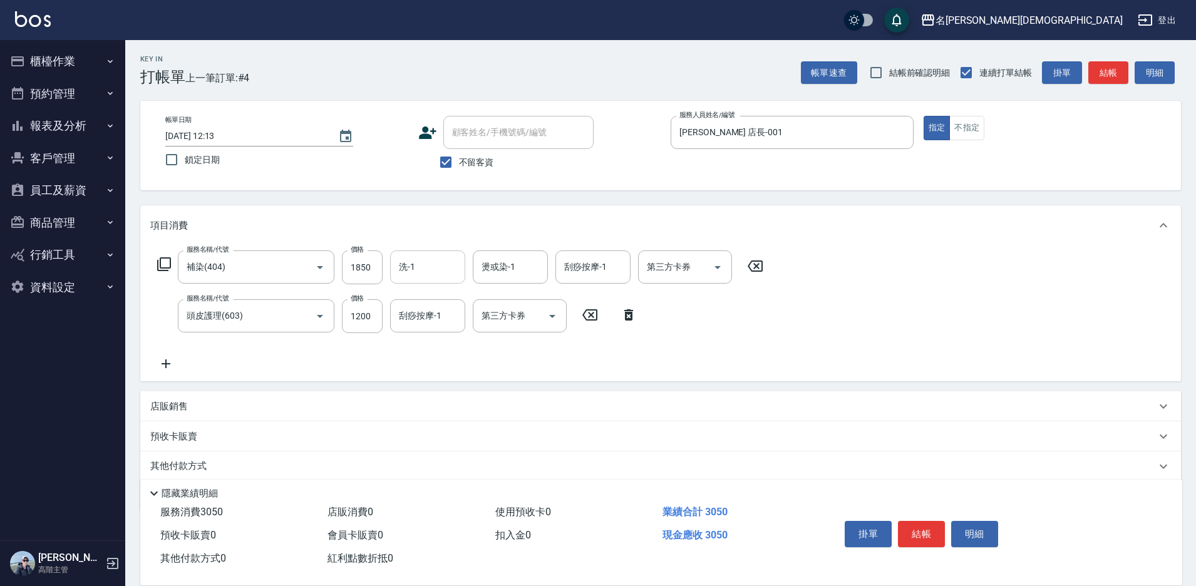
click at [431, 257] on input "洗-1" at bounding box center [428, 267] width 64 height 22
click at [434, 347] on span "繡涵 -003" at bounding box center [417, 353] width 35 height 13
type input "繡涵-003"
click at [421, 321] on input "刮痧按摩-1" at bounding box center [428, 316] width 64 height 22
drag, startPoint x: 425, startPoint y: 386, endPoint x: 460, endPoint y: 402, distance: 37.8
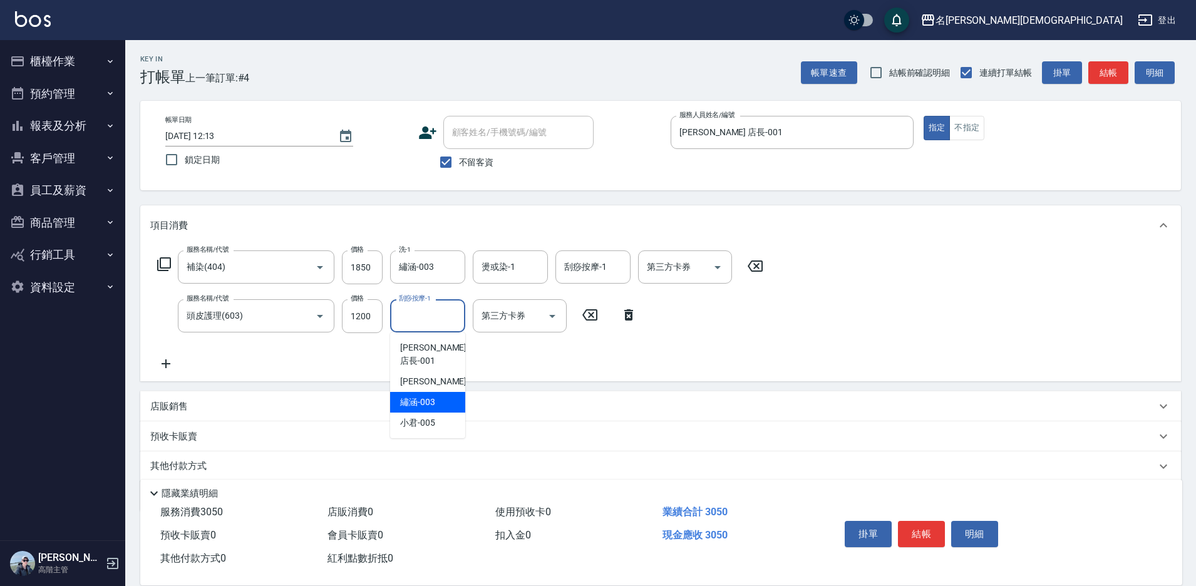
click at [425, 396] on span "繡涵 -003" at bounding box center [417, 402] width 35 height 13
type input "繡涵-003"
drag, startPoint x: 929, startPoint y: 527, endPoint x: 937, endPoint y: 527, distance: 7.5
click at [930, 527] on button "結帳" at bounding box center [921, 534] width 47 height 26
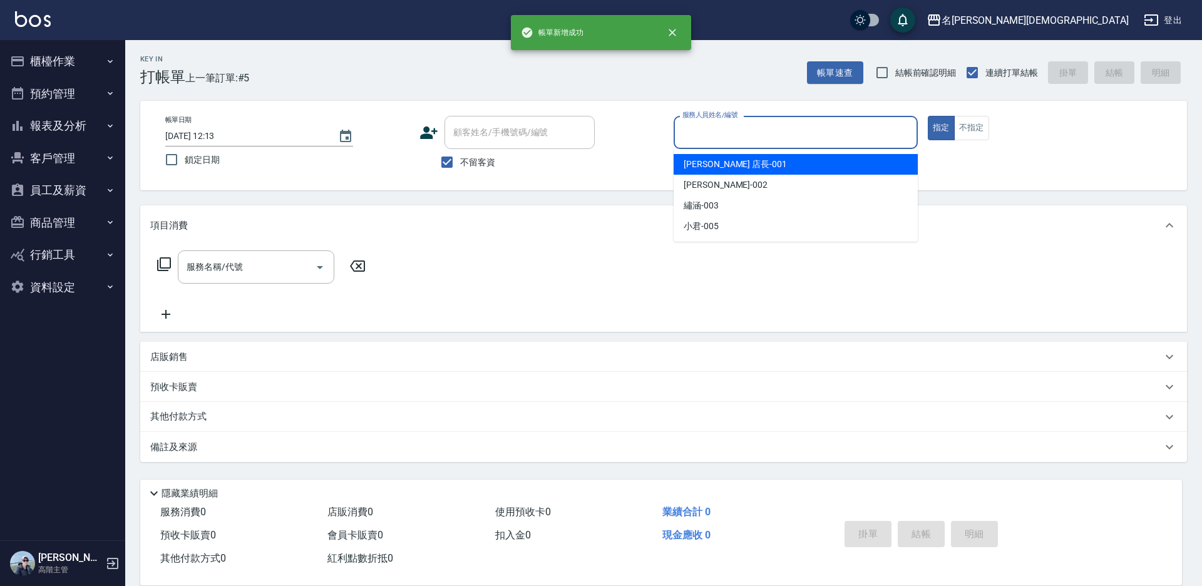
click at [734, 129] on input "服務人員姓名/編號" at bounding box center [795, 132] width 233 height 22
drag, startPoint x: 723, startPoint y: 163, endPoint x: 661, endPoint y: 159, distance: 61.5
click at [723, 163] on span "[PERSON_NAME] 店長 -001" at bounding box center [735, 164] width 103 height 13
type input "[PERSON_NAME] 店長-001"
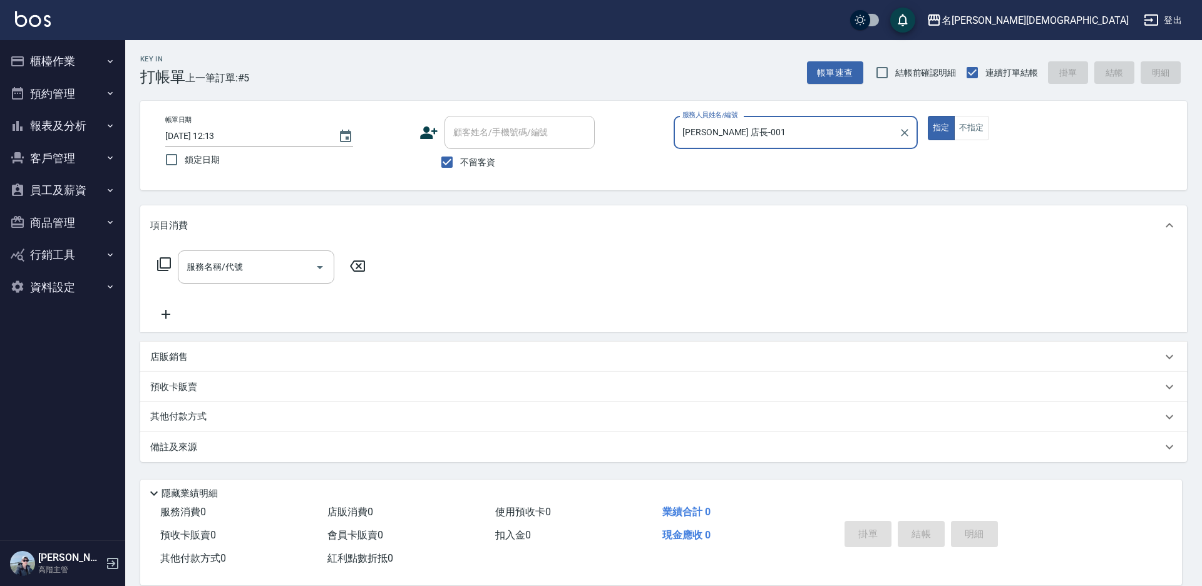
click at [162, 261] on icon at bounding box center [164, 264] width 15 height 15
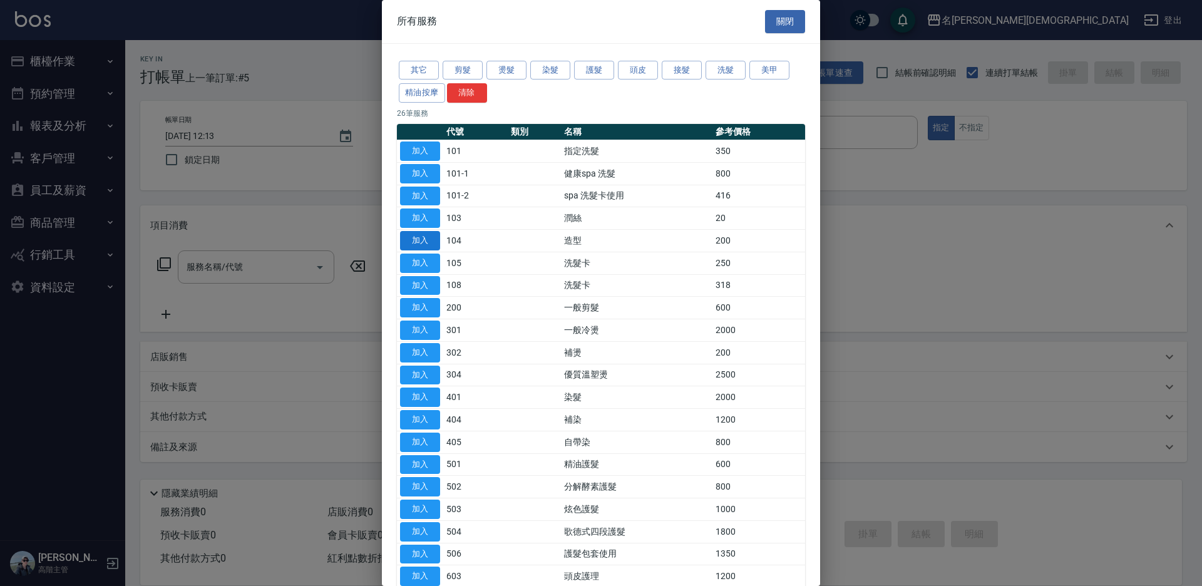
drag, startPoint x: 428, startPoint y: 259, endPoint x: 436, endPoint y: 247, distance: 14.9
click at [428, 258] on button "加入" at bounding box center [420, 263] width 40 height 19
type input "洗髮卡(105)"
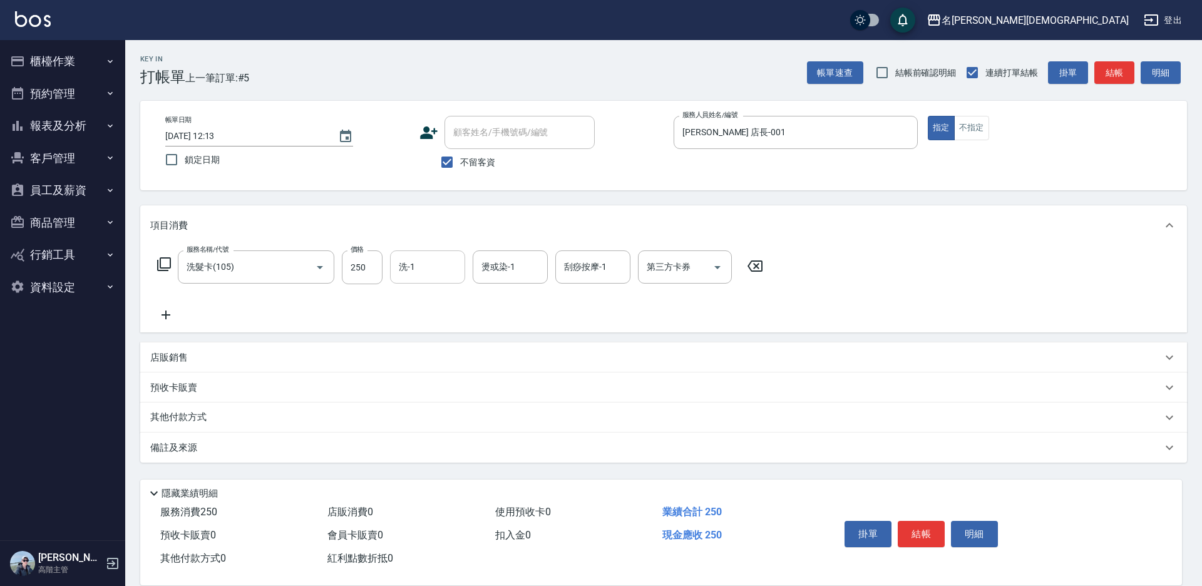
click at [428, 269] on input "洗-1" at bounding box center [428, 267] width 64 height 22
drag, startPoint x: 461, startPoint y: 339, endPoint x: 655, endPoint y: 289, distance: 200.3
click at [463, 343] on div "繡涵 -003" at bounding box center [427, 353] width 75 height 21
type input "繡涵-003"
click at [682, 265] on div "第三方卡券 第三方卡券" at bounding box center [685, 266] width 94 height 33
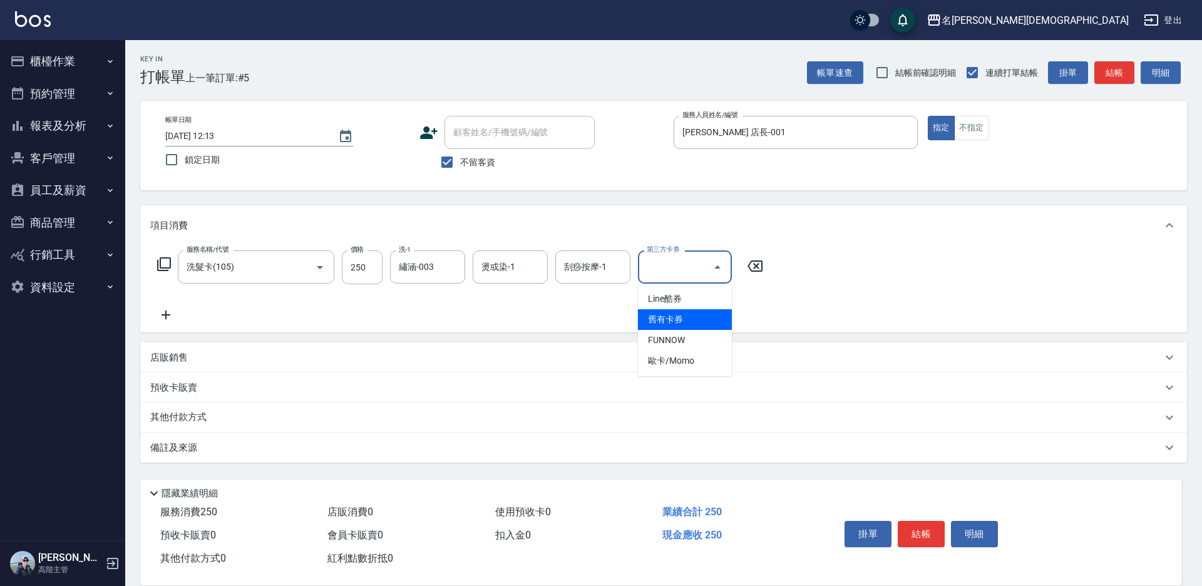
drag, startPoint x: 681, startPoint y: 319, endPoint x: 696, endPoint y: 318, distance: 15.0
click at [682, 319] on span "舊有卡券" at bounding box center [685, 319] width 94 height 21
type input "舊有卡券"
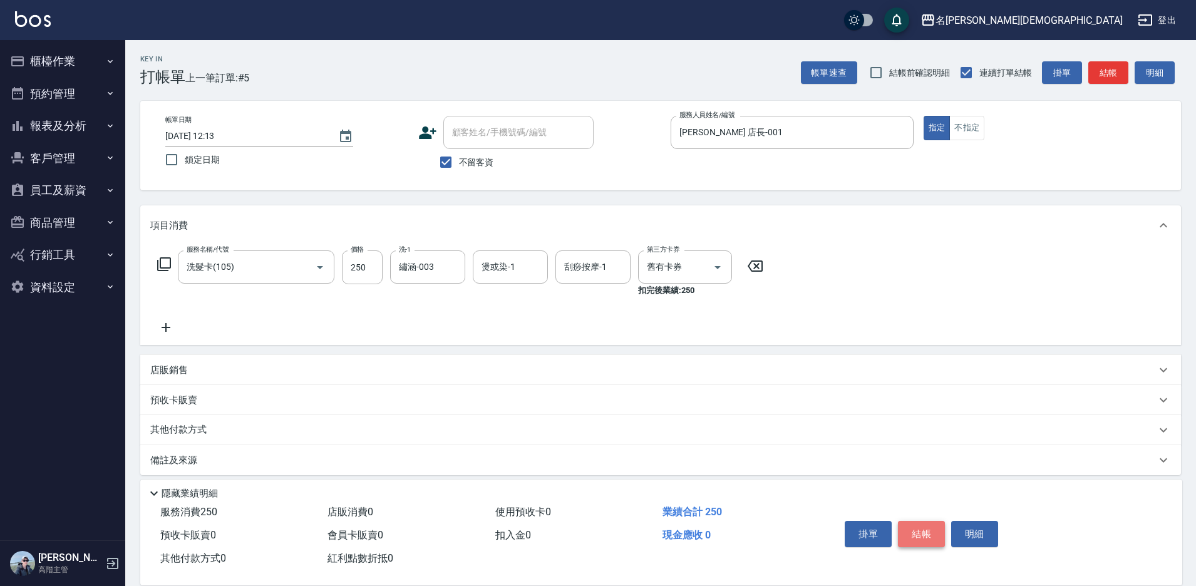
click at [924, 522] on button "結帳" at bounding box center [921, 534] width 47 height 26
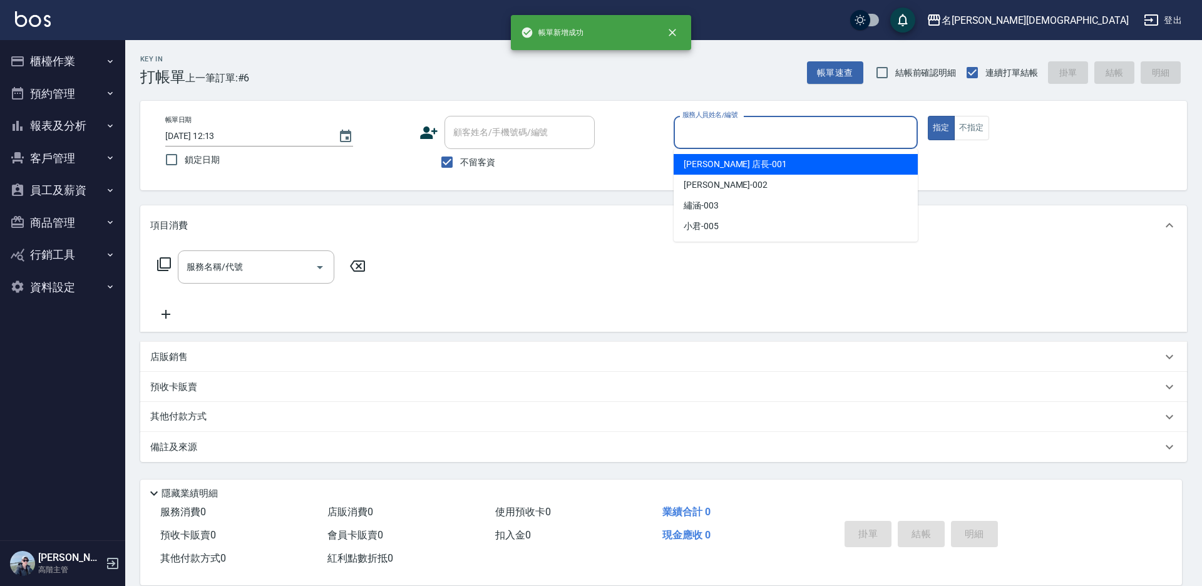
drag, startPoint x: 702, startPoint y: 130, endPoint x: 708, endPoint y: 159, distance: 29.5
click at [702, 131] on input "服務人員姓名/編號" at bounding box center [795, 132] width 233 height 22
drag, startPoint x: 708, startPoint y: 166, endPoint x: 666, endPoint y: 167, distance: 42.0
click at [708, 167] on span "[PERSON_NAME] 店長 -001" at bounding box center [735, 164] width 103 height 13
type input "[PERSON_NAME] 店長-001"
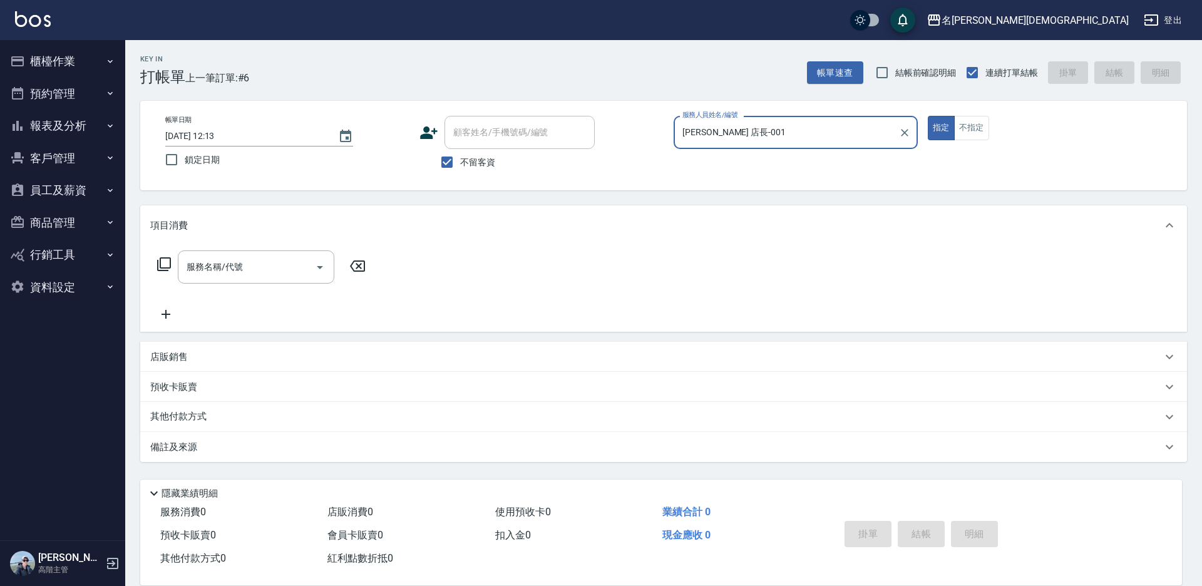
click at [168, 264] on icon at bounding box center [164, 264] width 15 height 15
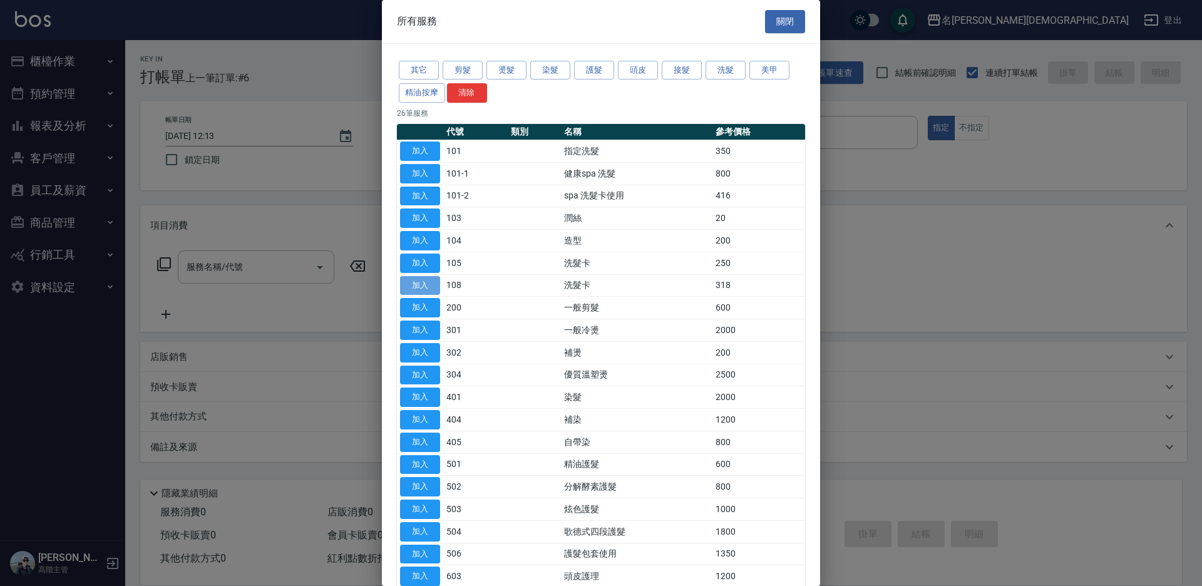
click at [419, 287] on button "加入" at bounding box center [420, 285] width 40 height 19
type input "洗髮卡(108)"
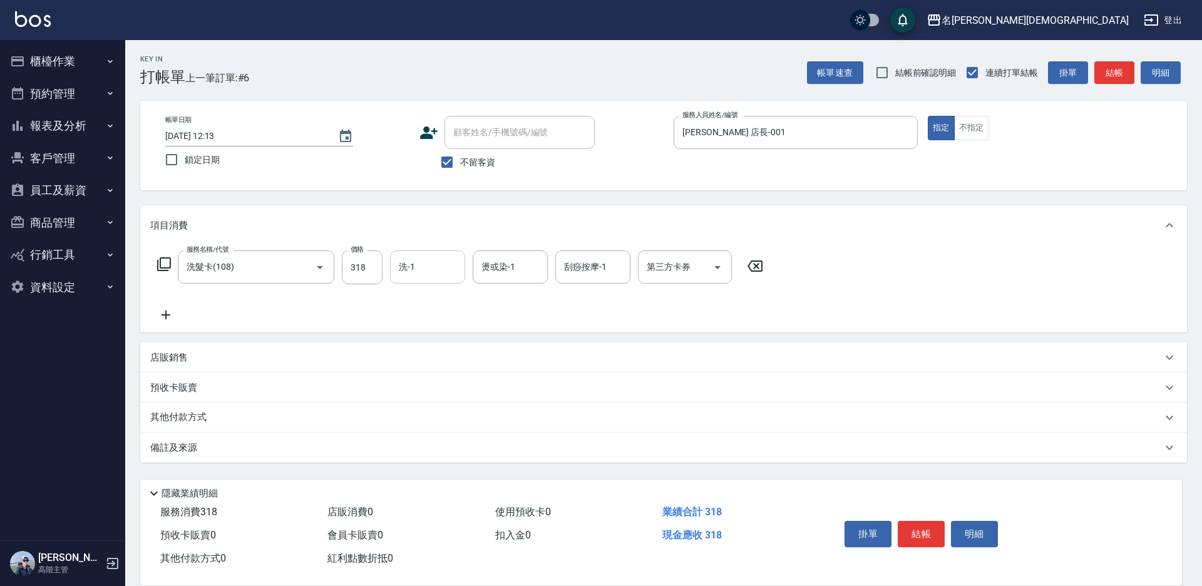
drag, startPoint x: 421, startPoint y: 267, endPoint x: 425, endPoint y: 274, distance: 7.8
click at [421, 267] on input "洗-1" at bounding box center [428, 267] width 64 height 22
drag, startPoint x: 421, startPoint y: 337, endPoint x: 527, endPoint y: 334, distance: 105.2
click at [424, 347] on span "繡涵 -003" at bounding box center [417, 353] width 35 height 13
type input "繡涵-003"
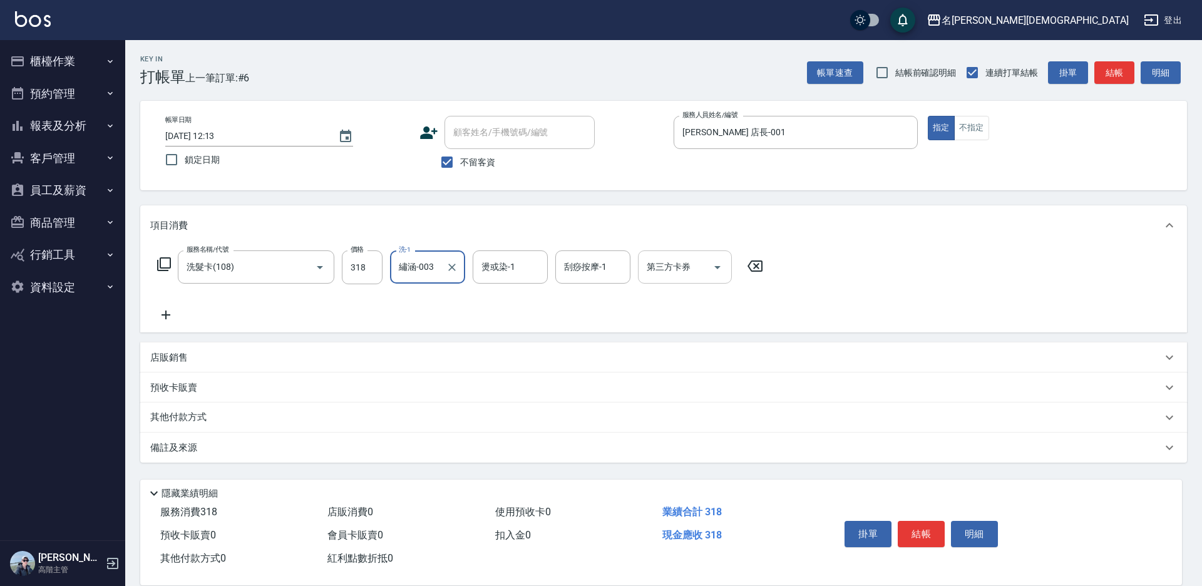
click at [666, 274] on input "第三方卡券" at bounding box center [676, 267] width 64 height 22
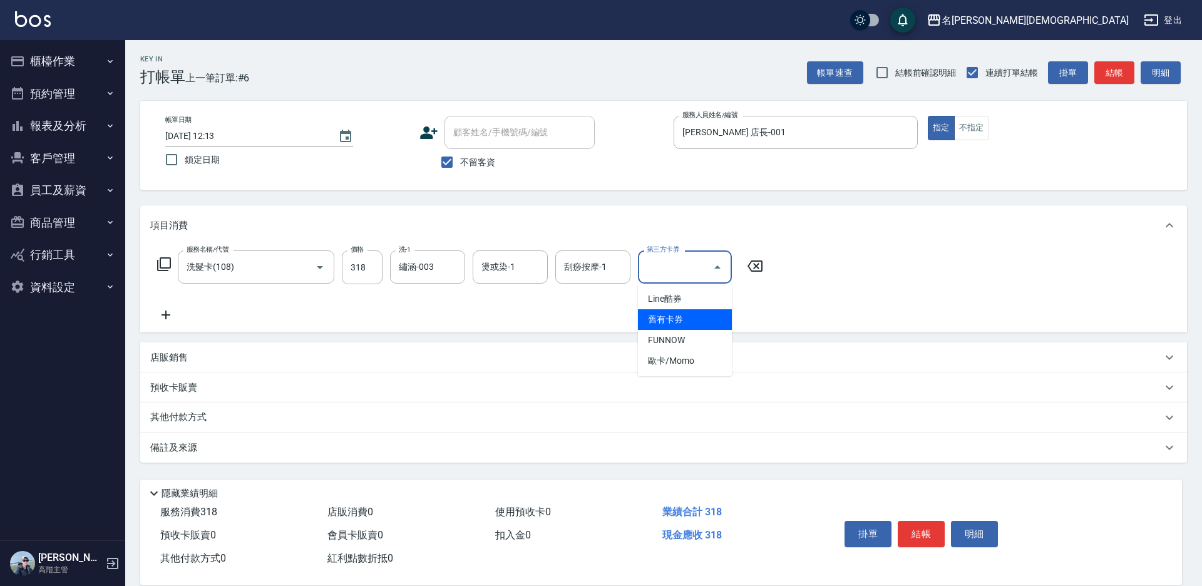
click at [689, 323] on span "舊有卡券" at bounding box center [685, 319] width 94 height 21
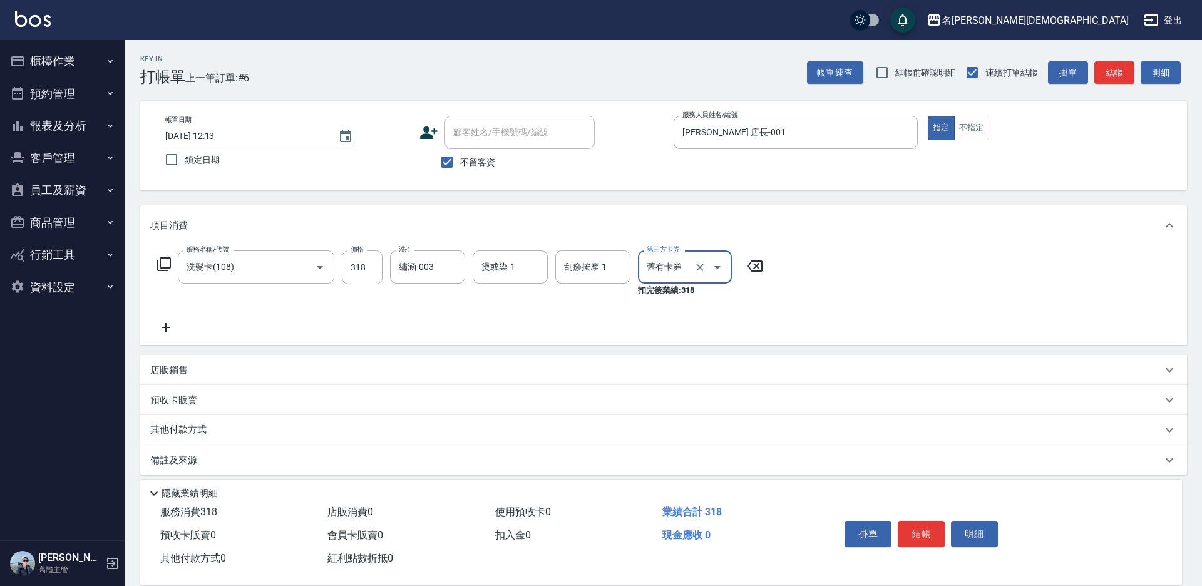
type input "舊有卡券"
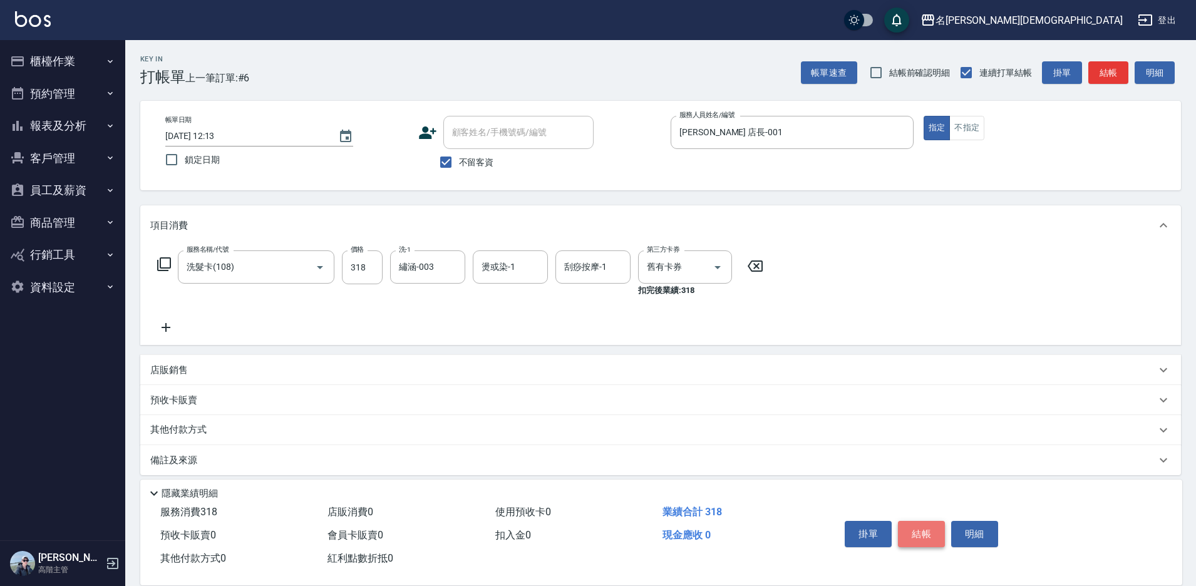
drag, startPoint x: 929, startPoint y: 528, endPoint x: 930, endPoint y: 522, distance: 6.3
click at [929, 527] on button "結帳" at bounding box center [921, 534] width 47 height 26
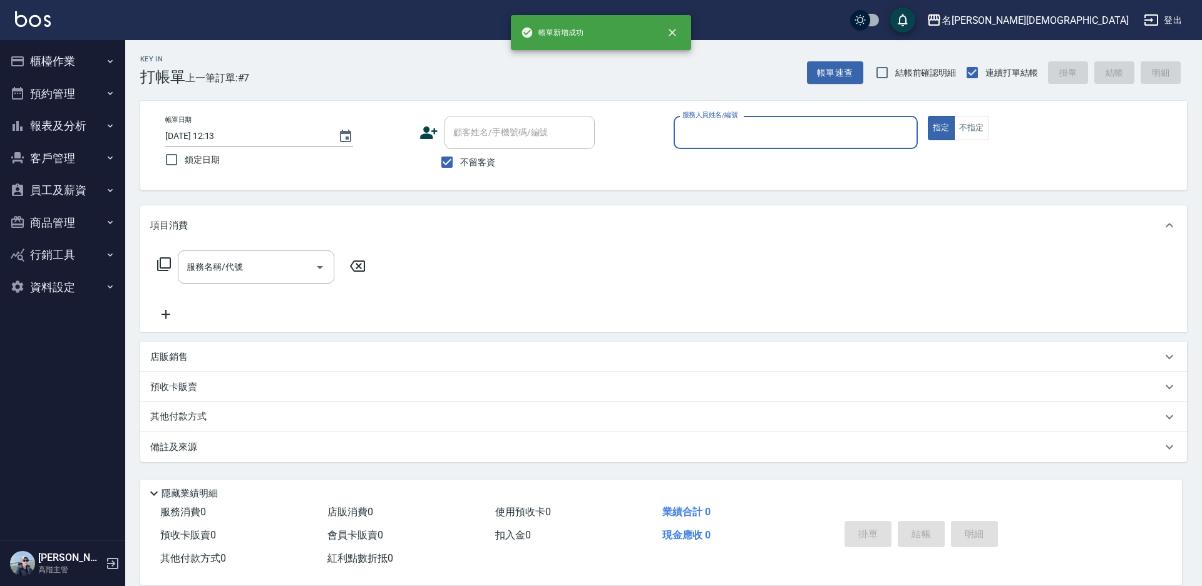
drag, startPoint x: 56, startPoint y: 60, endPoint x: 60, endPoint y: 77, distance: 17.5
click at [56, 60] on button "櫃檯作業" at bounding box center [62, 61] width 115 height 33
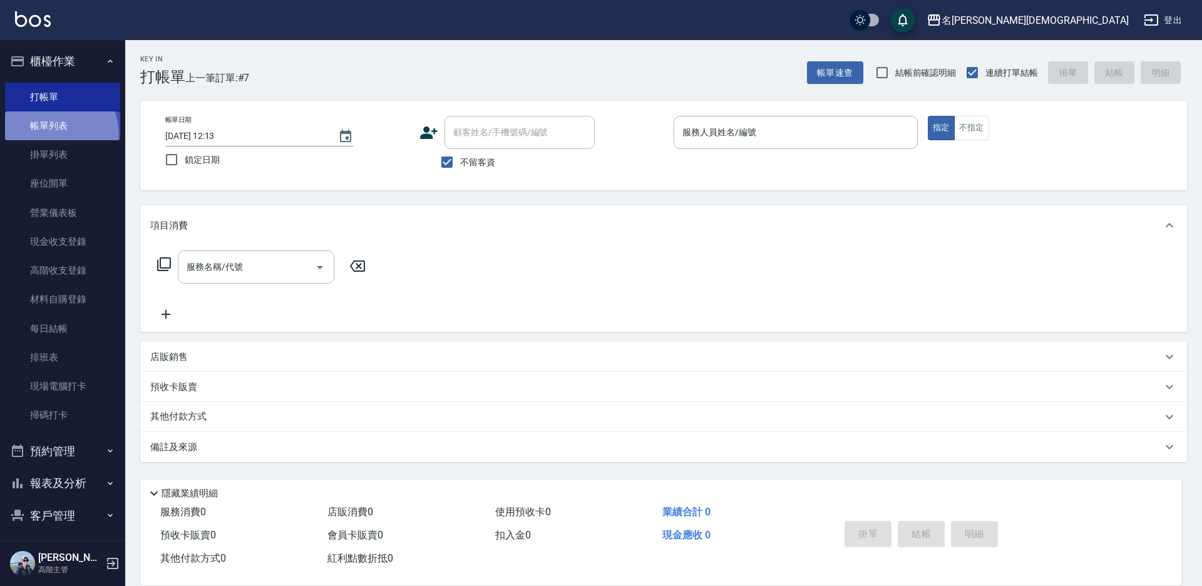
click at [43, 136] on link "帳單列表" at bounding box center [62, 125] width 115 height 29
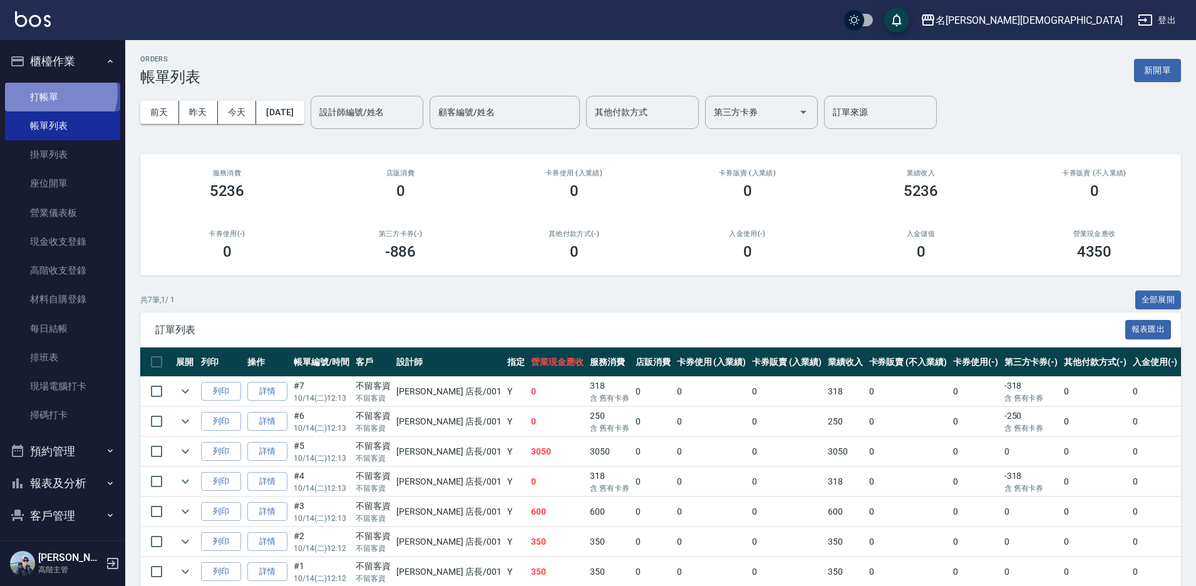
click at [56, 92] on link "打帳單" at bounding box center [62, 97] width 115 height 29
